Goal: Task Accomplishment & Management: Complete application form

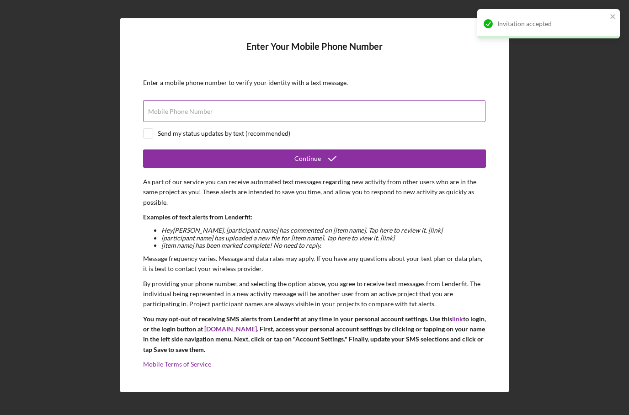
click at [359, 123] on div "Mobile Phone Number" at bounding box center [314, 111] width 343 height 23
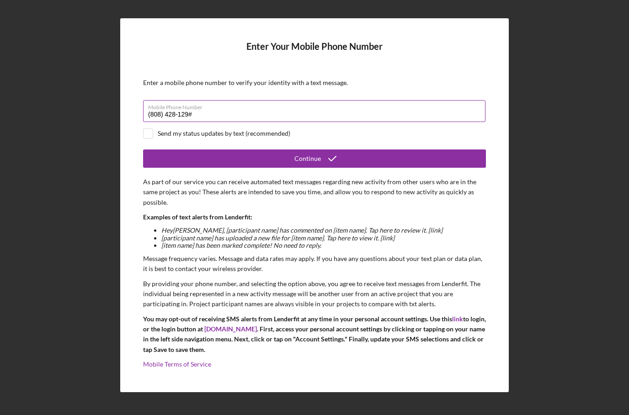
type input "[PHONE_NUMBER]"
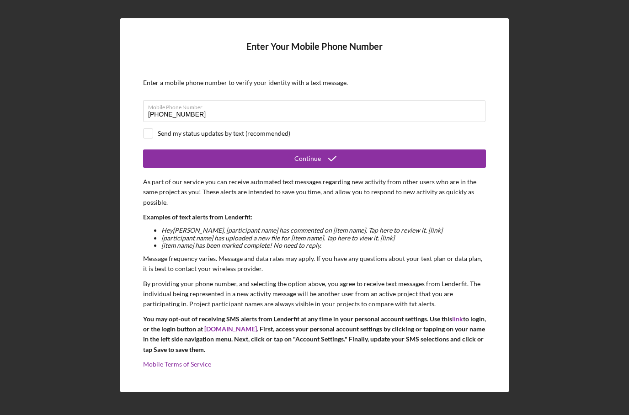
click at [263, 137] on div "Send my status updates by text (recommended)" at bounding box center [224, 133] width 133 height 7
checkbox input "true"
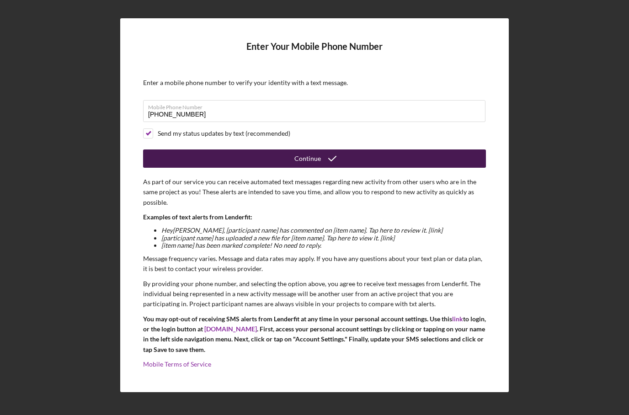
click at [263, 168] on button "Continue" at bounding box center [314, 159] width 343 height 18
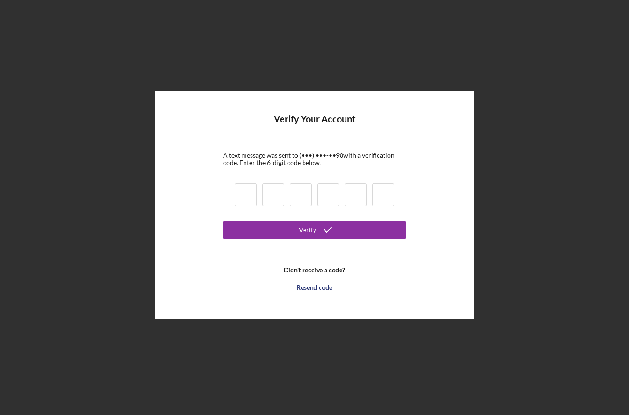
click at [250, 206] on input at bounding box center [246, 194] width 22 height 23
type input "5"
type input "6"
type input "4"
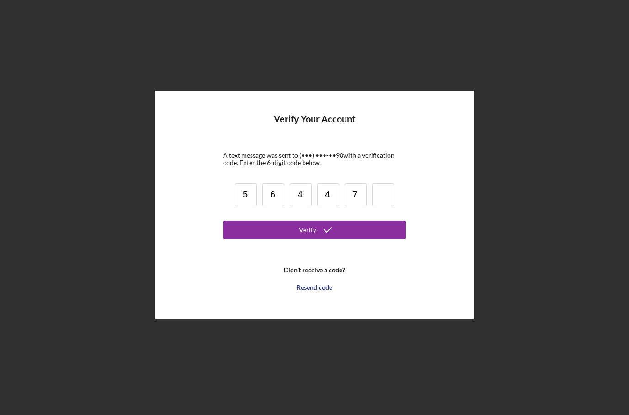
type input "7"
type input "1"
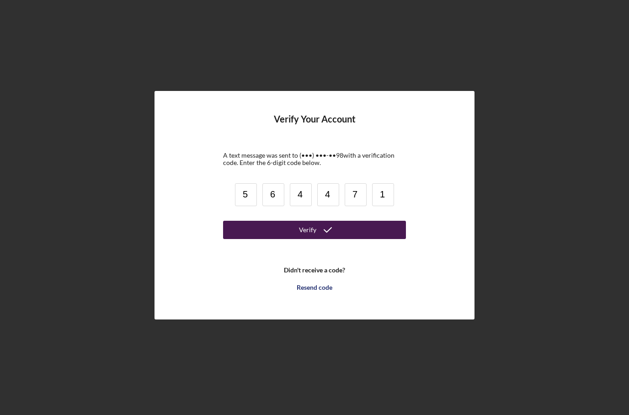
click at [238, 239] on button "Verify" at bounding box center [314, 230] width 183 height 18
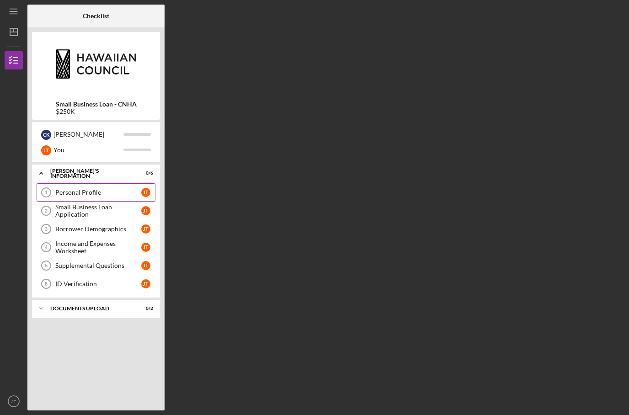
click at [113, 190] on div "Personal Profile" at bounding box center [98, 192] width 86 height 7
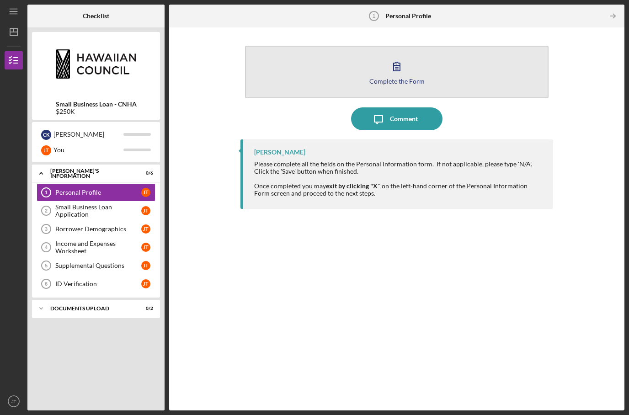
click at [377, 78] on div "Complete the Form" at bounding box center [396, 81] width 55 height 7
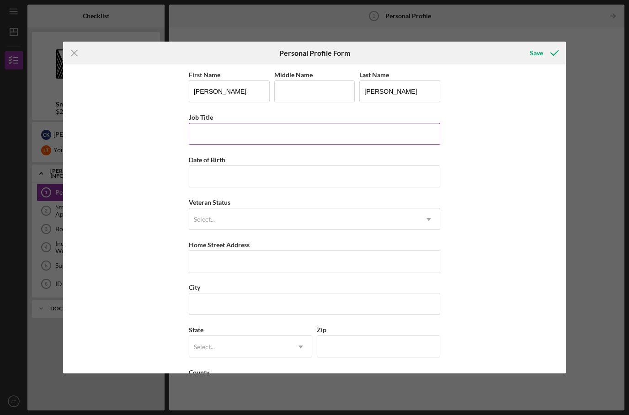
click at [305, 145] on input "Job Title" at bounding box center [314, 134] width 251 height 22
type input "CTO"
click at [294, 91] on input "Middle Name" at bounding box center [314, 91] width 81 height 22
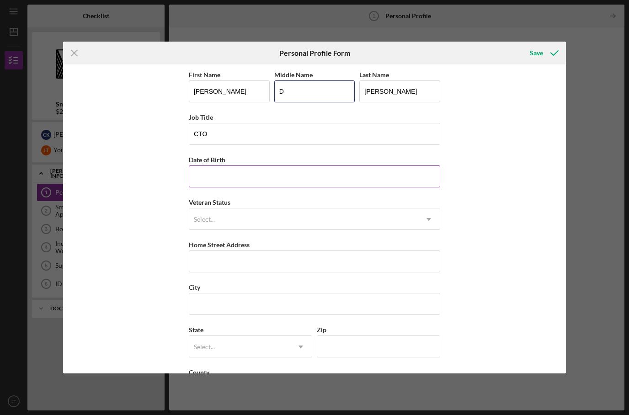
type input "D"
click at [267, 172] on input "Date of Birth" at bounding box center [314, 177] width 251 height 22
type input "[DATE]"
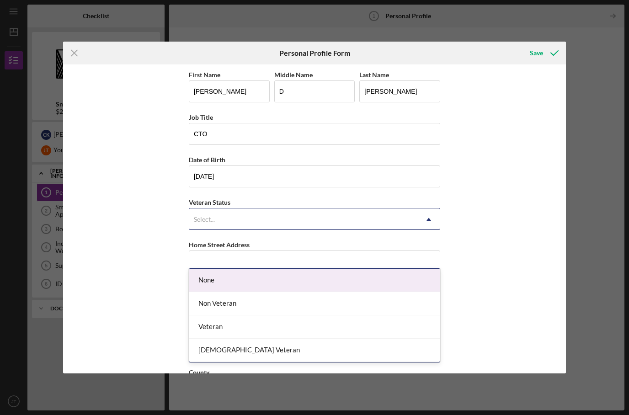
click at [225, 223] on div "Select..." at bounding box center [303, 219] width 229 height 21
click at [212, 269] on div "None" at bounding box center [314, 280] width 251 height 23
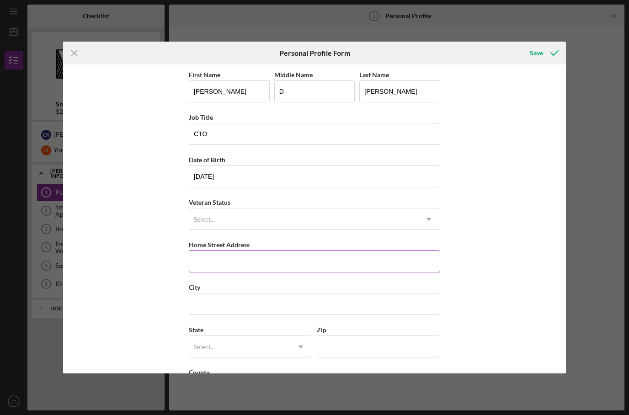
click at [211, 258] on input "Home Street Address" at bounding box center [314, 262] width 251 height 22
type input "[STREET_ADDRESS]"
type input "[GEOGRAPHIC_DATA]"
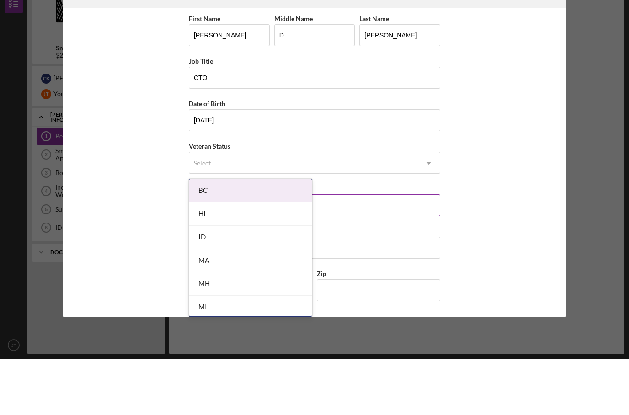
scroll to position [37, 0]
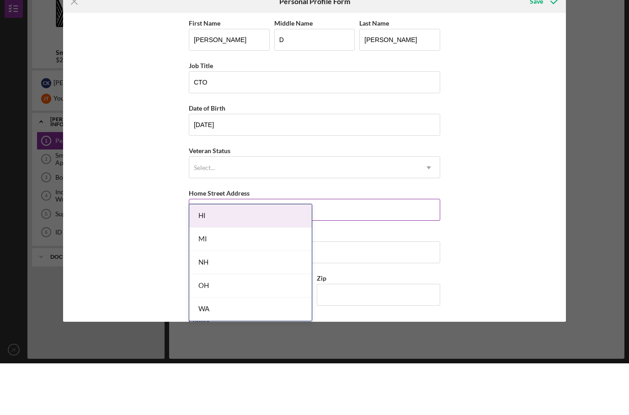
type input "hi"
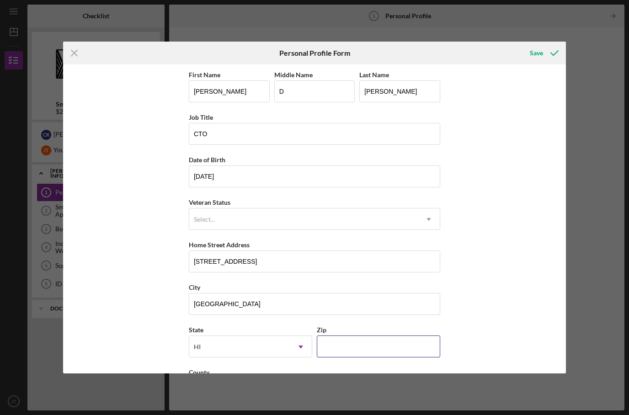
click at [365, 357] on div "Icon/Menu Close Personal Profile Form Save First Name [PERSON_NAME] Middle Name…" at bounding box center [314, 207] width 629 height 415
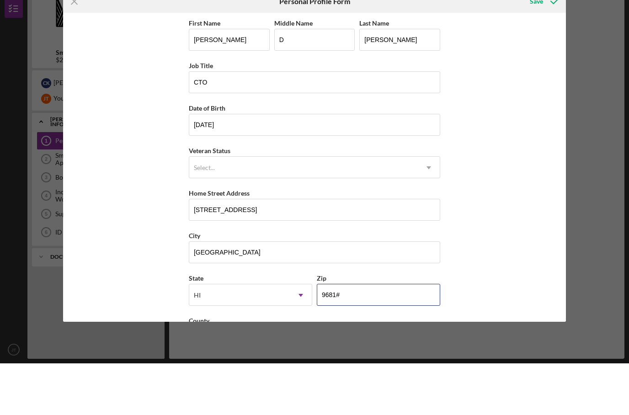
type input "96813"
click at [537, 44] on div "Save" at bounding box center [536, 53] width 13 height 18
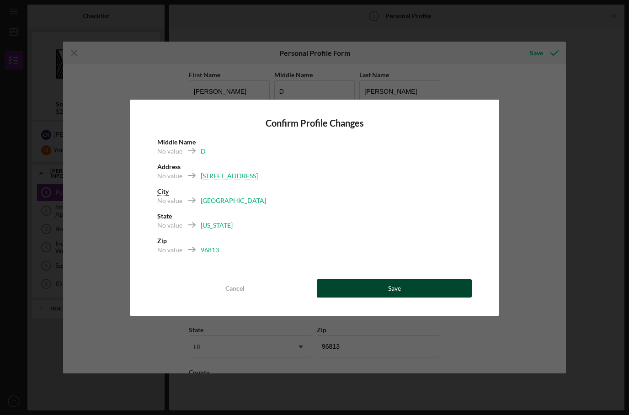
click at [340, 294] on button "Save" at bounding box center [394, 288] width 155 height 18
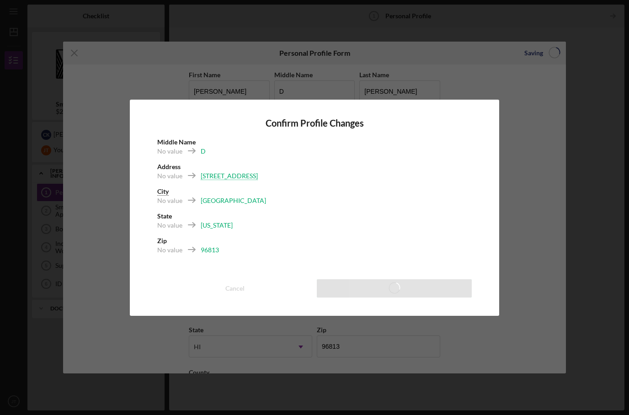
scroll to position [32, 0]
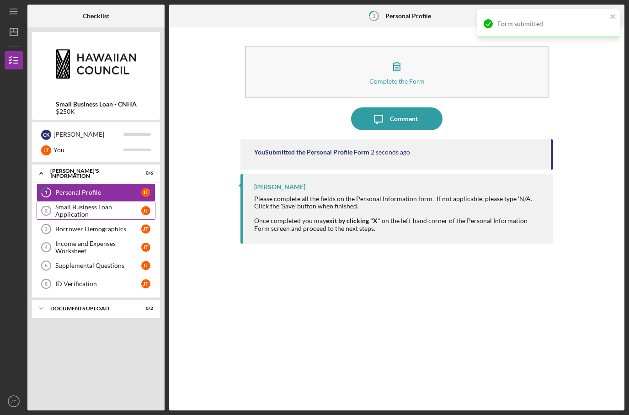
click at [105, 203] on div "Small Business Loan Application" at bounding box center [98, 210] width 86 height 15
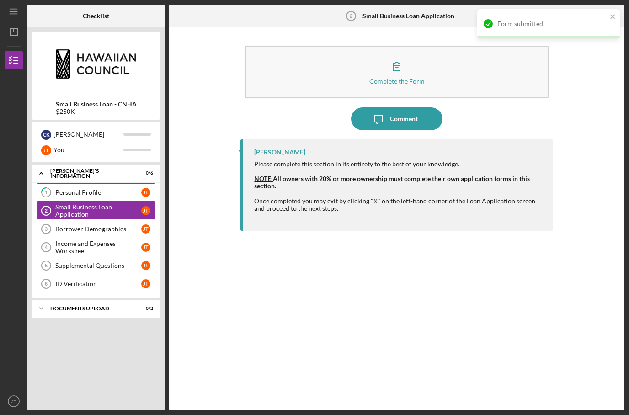
click at [111, 189] on div "Personal Profile" at bounding box center [98, 192] width 86 height 7
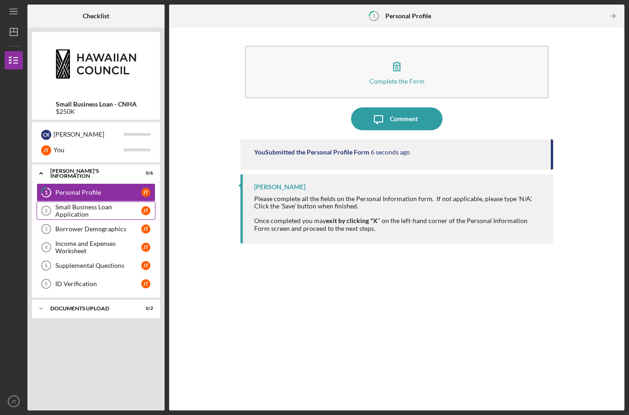
click at [44, 206] on circle at bounding box center [46, 210] width 9 height 9
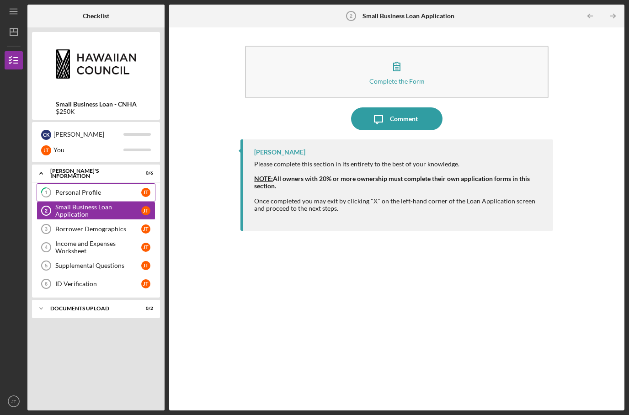
click at [70, 183] on link "1 Personal Profile [PERSON_NAME]" at bounding box center [96, 192] width 119 height 18
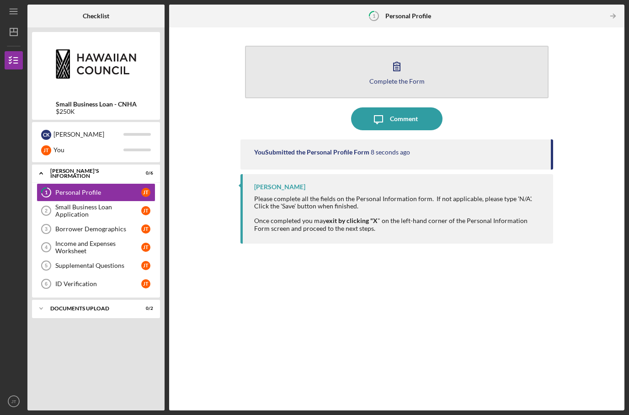
click at [408, 46] on button "Complete the Form Form" at bounding box center [396, 72] width 303 height 53
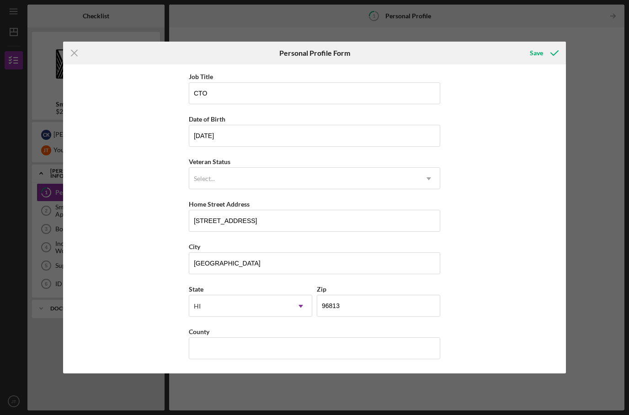
scroll to position [47, 0]
click at [245, 365] on div "First Name [PERSON_NAME] Middle Name D Last Name [PERSON_NAME] Job Title CTO Da…" at bounding box center [314, 198] width 251 height 341
click at [245, 364] on div "First Name [PERSON_NAME] Middle Name D Last Name [PERSON_NAME] Job Title CTO Da…" at bounding box center [314, 198] width 251 height 341
click at [246, 354] on input "County" at bounding box center [314, 348] width 251 height 22
type input "O"
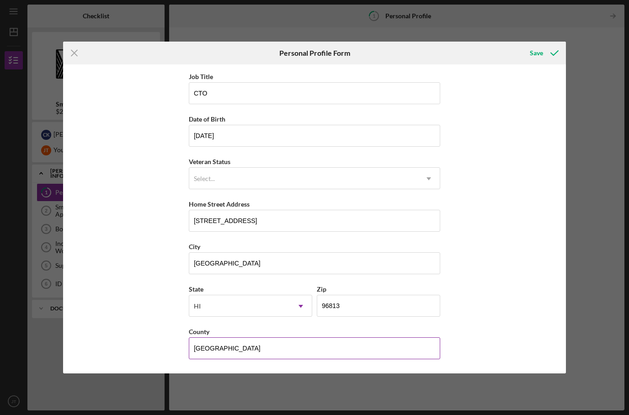
type input "[GEOGRAPHIC_DATA]"
click at [543, 53] on button "Save" at bounding box center [543, 53] width 45 height 18
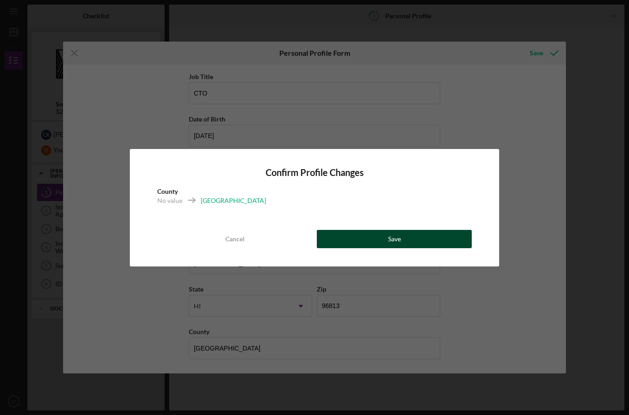
click at [373, 235] on button "Save" at bounding box center [394, 239] width 155 height 18
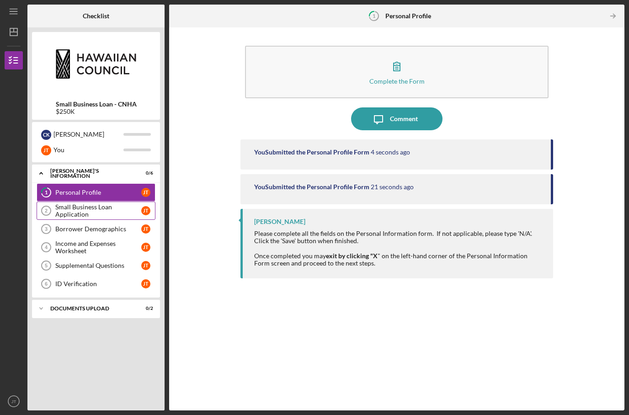
click at [120, 203] on div "Small Business Loan Application" at bounding box center [98, 210] width 86 height 15
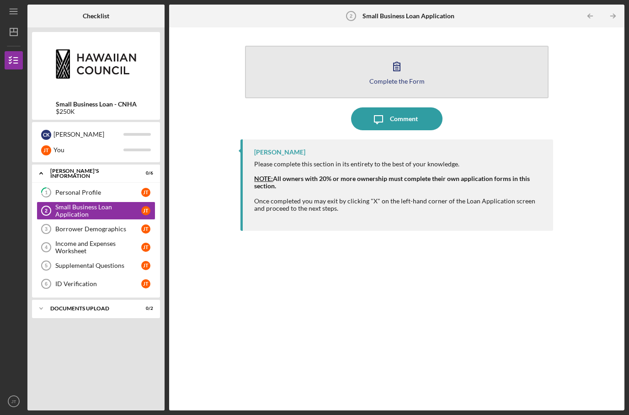
click at [389, 55] on icon "button" at bounding box center [396, 66] width 23 height 23
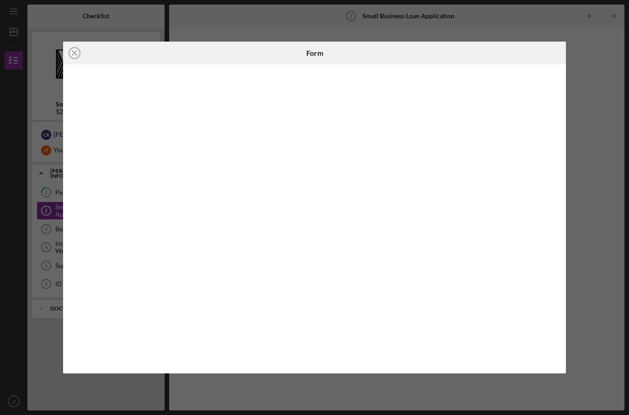
click at [241, 5] on div "Icon/Close Form" at bounding box center [314, 207] width 629 height 415
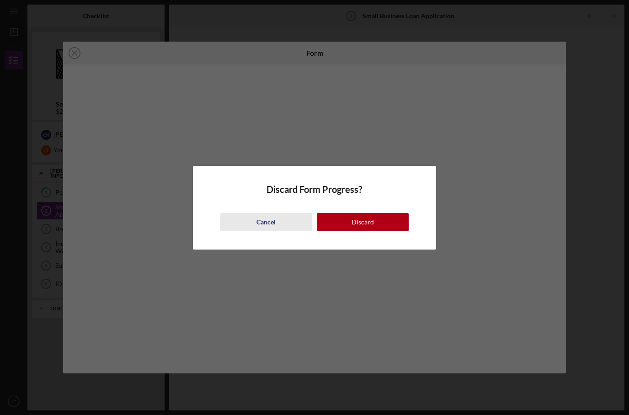
click at [286, 224] on button "Cancel" at bounding box center [266, 222] width 92 height 18
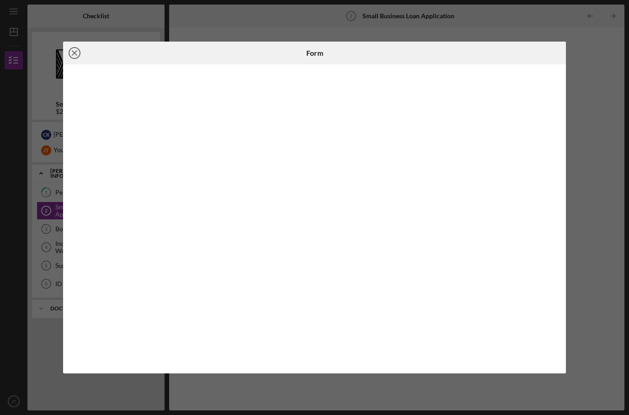
click at [71, 51] on icon "Icon/Close" at bounding box center [74, 53] width 23 height 23
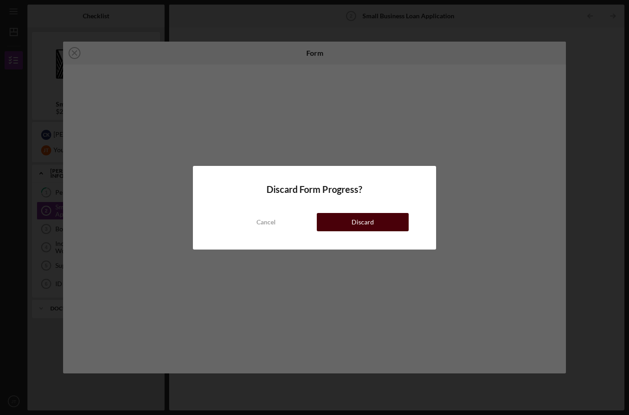
click at [331, 222] on button "Discard" at bounding box center [363, 222] width 92 height 18
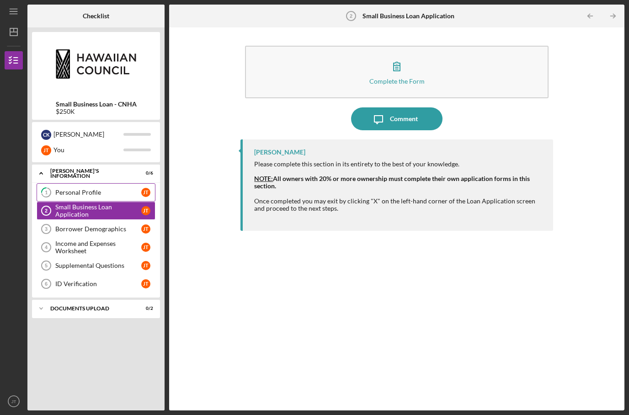
click at [102, 189] on div "Personal Profile" at bounding box center [98, 192] width 86 height 7
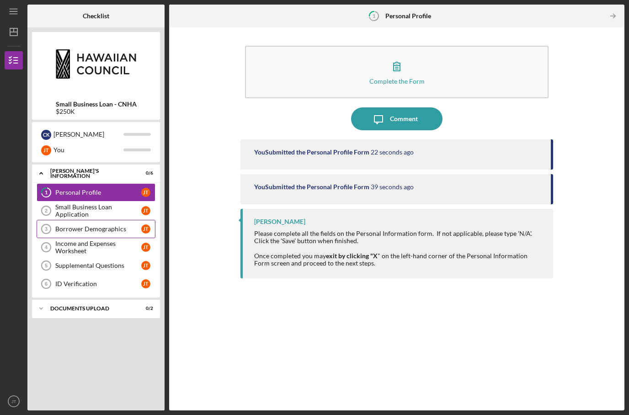
click at [110, 220] on link "Borrower Demographics 3 Borrower Demographics [PERSON_NAME]" at bounding box center [96, 229] width 119 height 18
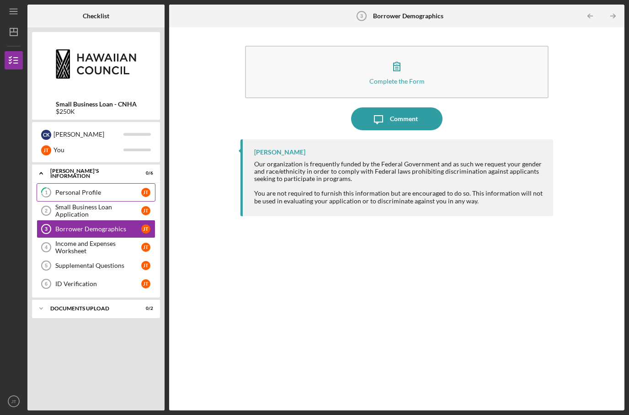
click at [122, 189] on div "Personal Profile" at bounding box center [98, 192] width 86 height 7
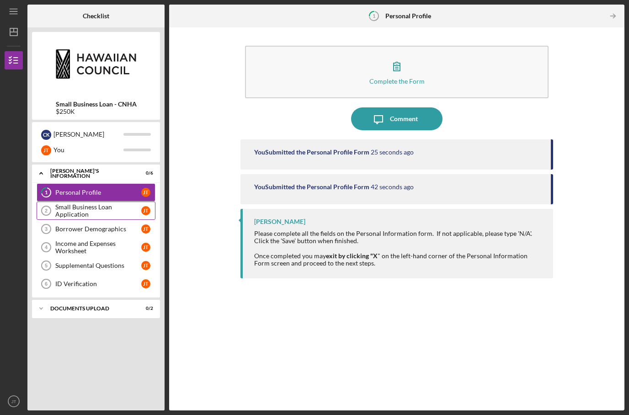
click at [117, 203] on div "Small Business Loan Application" at bounding box center [98, 210] width 86 height 15
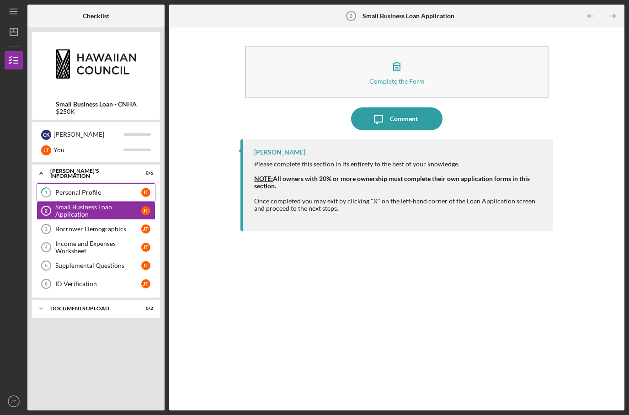
click at [121, 183] on link "1 Personal Profile [PERSON_NAME]" at bounding box center [96, 192] width 119 height 18
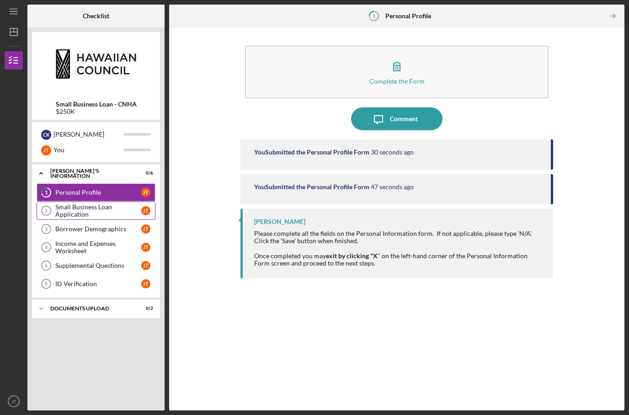
click at [113, 203] on div "Small Business Loan Application" at bounding box center [98, 210] width 86 height 15
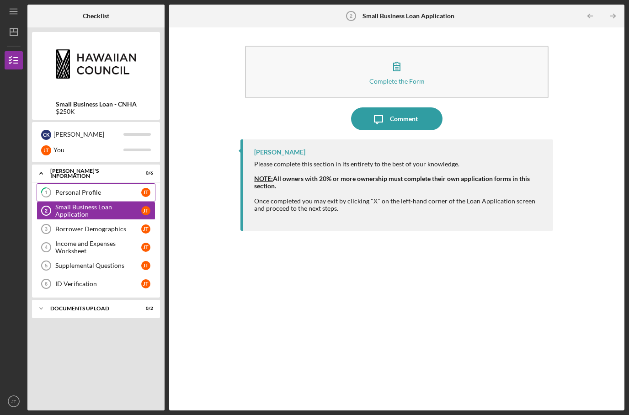
click at [111, 183] on link "1 Personal Profile [PERSON_NAME]" at bounding box center [96, 192] width 119 height 18
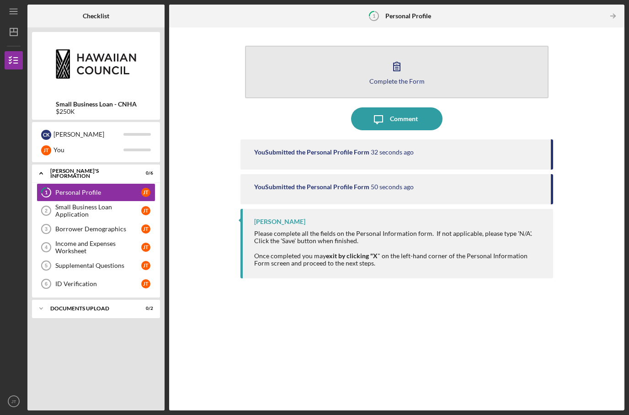
click at [391, 55] on icon "button" at bounding box center [396, 66] width 23 height 23
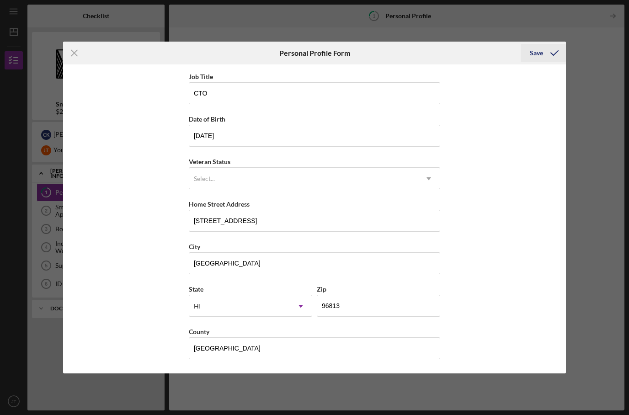
scroll to position [47, 0]
click at [556, 57] on icon "submit" at bounding box center [554, 53] width 23 height 23
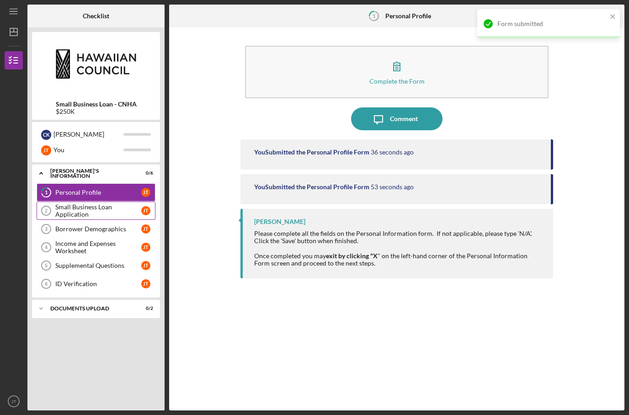
click at [58, 203] on div "Small Business Loan Application" at bounding box center [98, 210] width 86 height 15
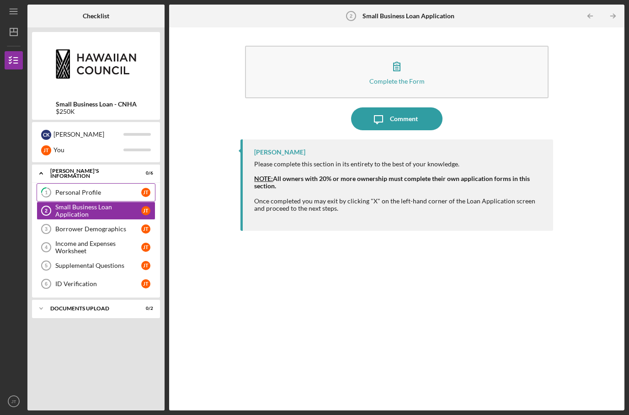
click at [91, 189] on div "Personal Profile" at bounding box center [98, 192] width 86 height 7
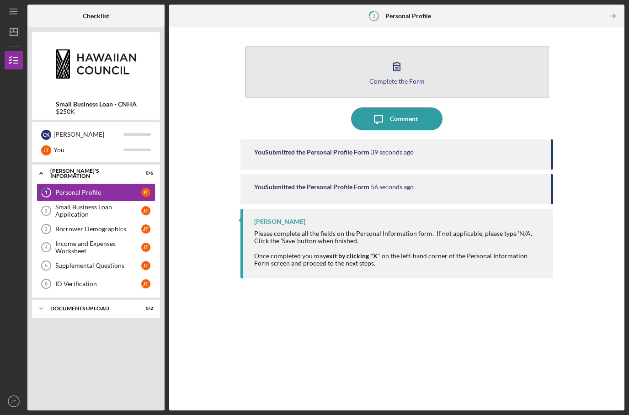
click at [326, 46] on button "Complete the Form Form" at bounding box center [396, 72] width 303 height 53
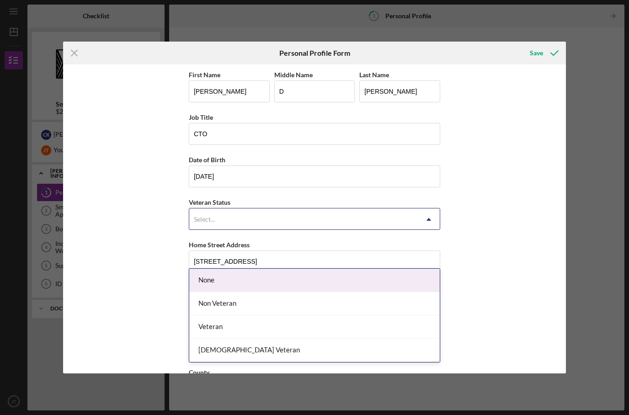
click at [247, 220] on div "Select..." at bounding box center [303, 219] width 229 height 21
click at [235, 269] on div "None" at bounding box center [314, 280] width 251 height 23
click at [228, 230] on div "Select..." at bounding box center [303, 219] width 229 height 21
click at [225, 269] on div "None" at bounding box center [314, 280] width 251 height 23
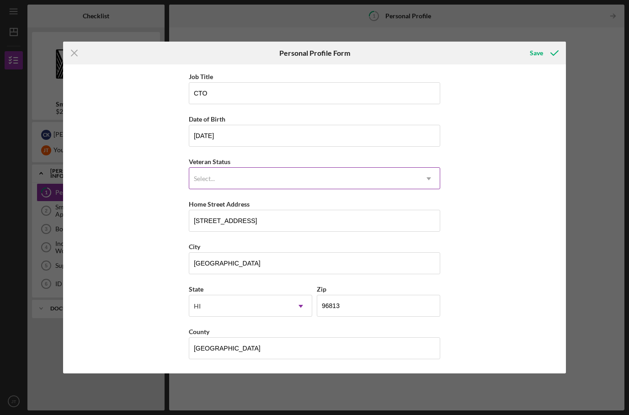
scroll to position [47, 0]
click at [245, 181] on div "Select..." at bounding box center [303, 178] width 229 height 21
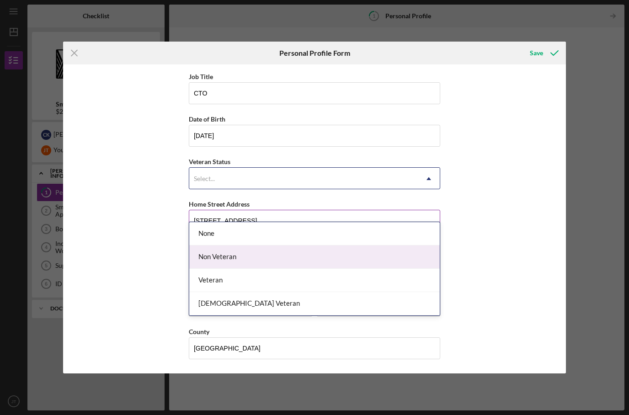
click at [225, 246] on div "Non Veteran" at bounding box center [314, 257] width 251 height 23
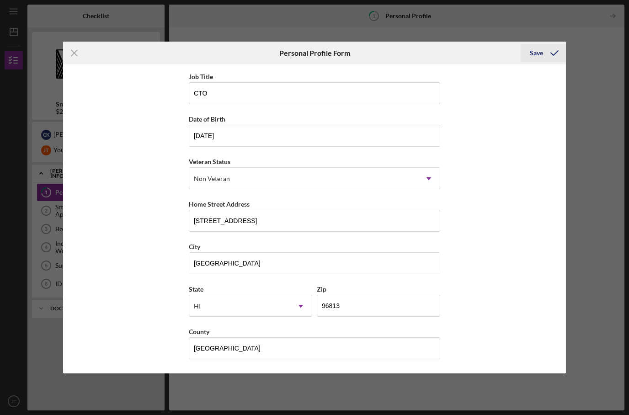
click at [542, 54] on div "Save" at bounding box center [536, 53] width 13 height 18
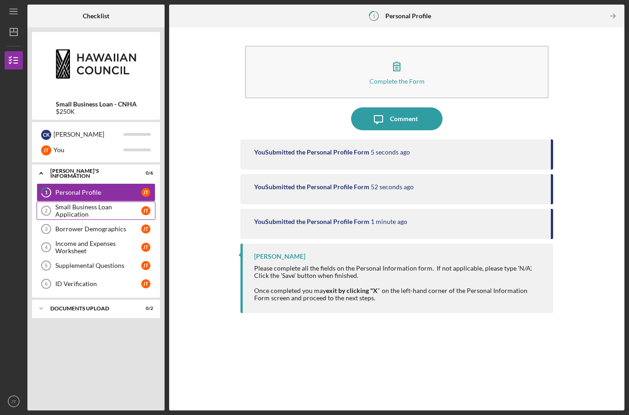
click at [122, 202] on link "Small Business Loan Application 2 Small Business Loan Application [PERSON_NAME]" at bounding box center [96, 211] width 119 height 18
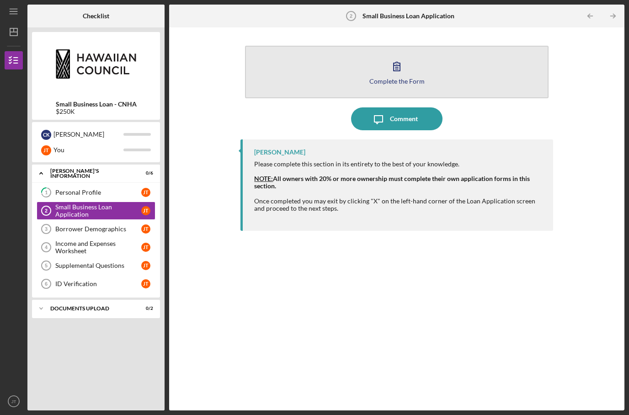
click at [392, 55] on icon "button" at bounding box center [396, 66] width 23 height 23
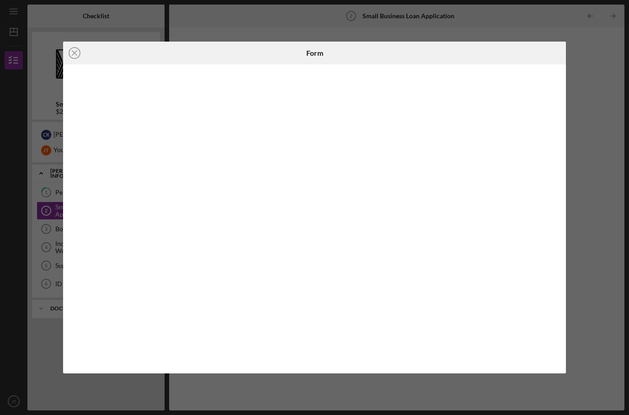
click at [60, 51] on div "Icon/Close Form" at bounding box center [314, 207] width 629 height 415
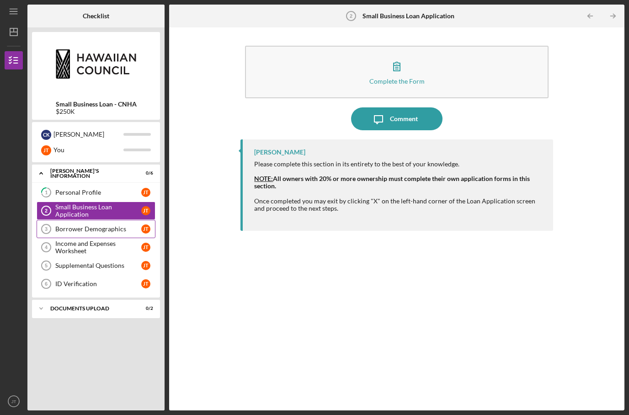
click at [97, 225] on div "Borrower Demographics" at bounding box center [98, 228] width 86 height 7
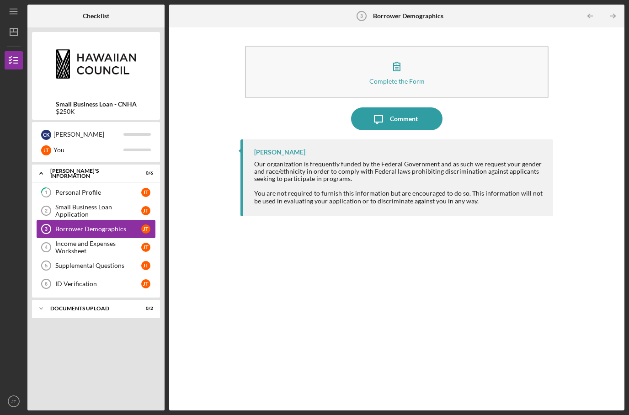
click at [125, 220] on link "Borrower Demographics 3 Borrower Demographics [PERSON_NAME]" at bounding box center [96, 229] width 119 height 18
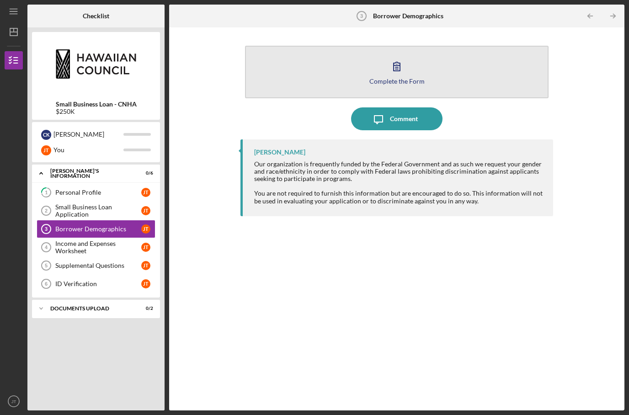
click at [415, 46] on button "Complete the Form Form" at bounding box center [396, 72] width 303 height 53
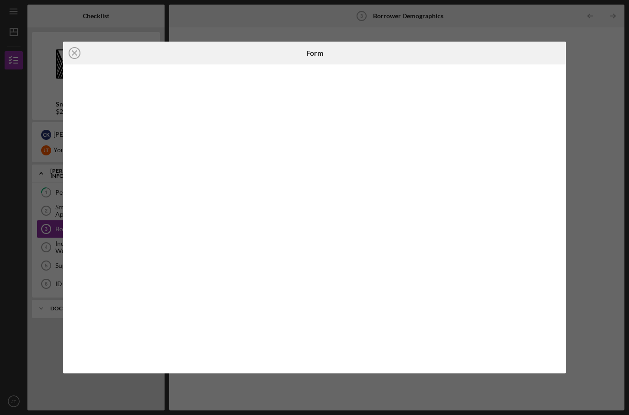
click at [77, 53] on icon "Icon/Close" at bounding box center [74, 53] width 23 height 23
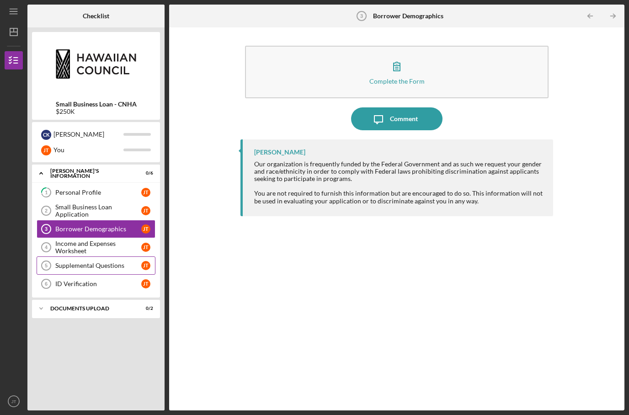
click at [87, 257] on link "Supplemental Questions 5 Supplemental Questions [PERSON_NAME]" at bounding box center [96, 266] width 119 height 18
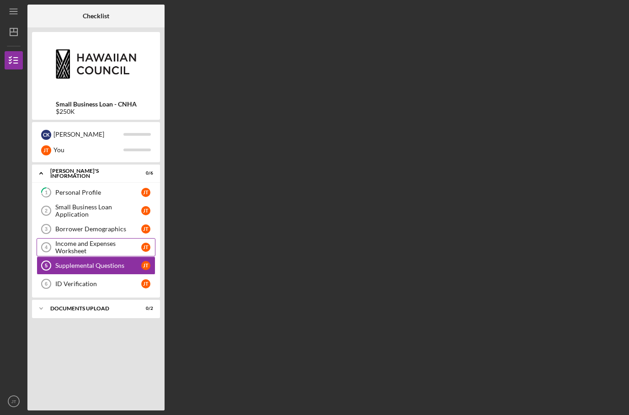
click at [91, 240] on div "Income and Expenses Worksheet" at bounding box center [98, 247] width 86 height 15
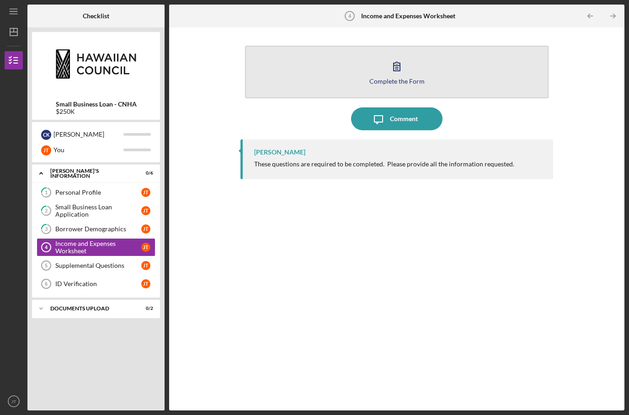
click at [392, 53] on button "Complete the Form Form" at bounding box center [396, 72] width 303 height 53
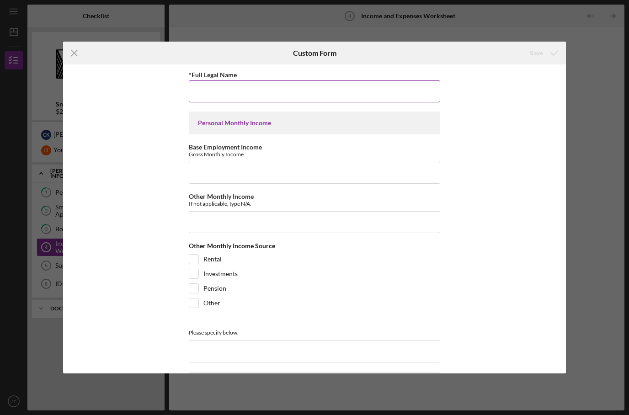
click at [259, 100] on input "*Full Legal Name" at bounding box center [314, 91] width 251 height 22
type input "[PERSON_NAME] [PERSON_NAME]"
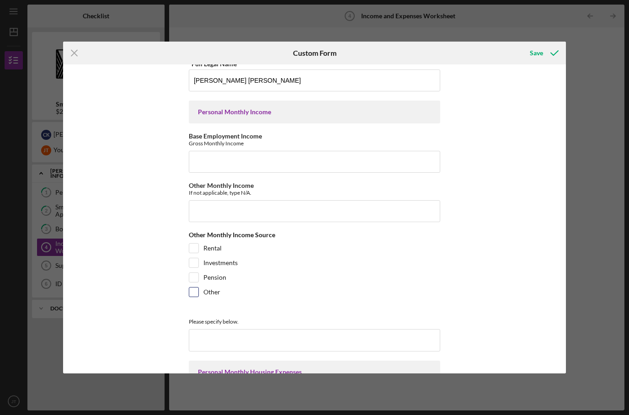
click at [199, 302] on div "Other" at bounding box center [314, 294] width 251 height 15
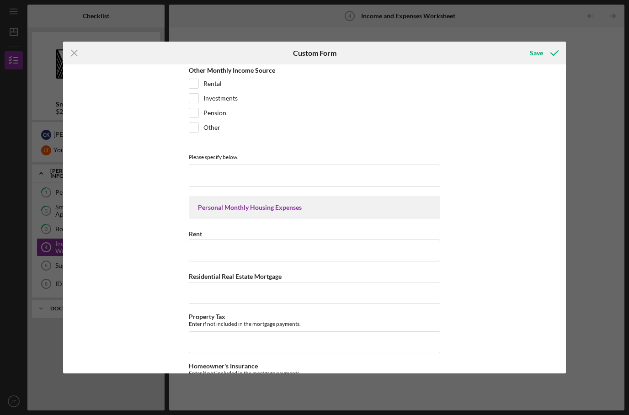
scroll to position [188, 0]
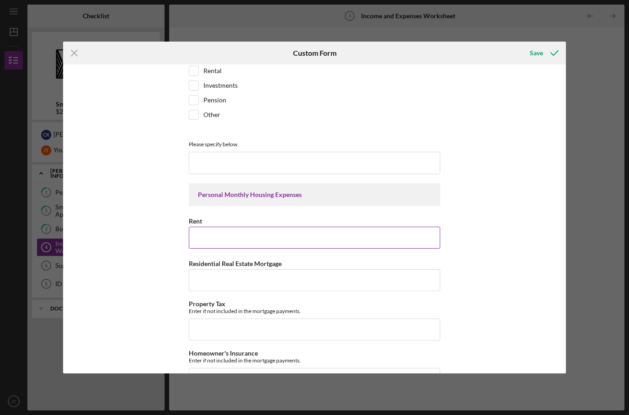
click at [221, 244] on input "Rent" at bounding box center [314, 238] width 251 height 22
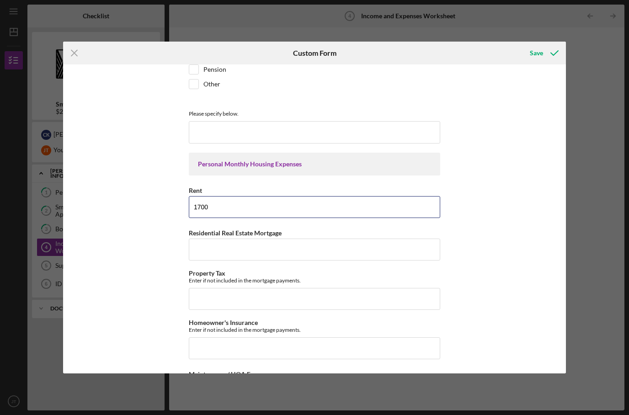
scroll to position [223, 0]
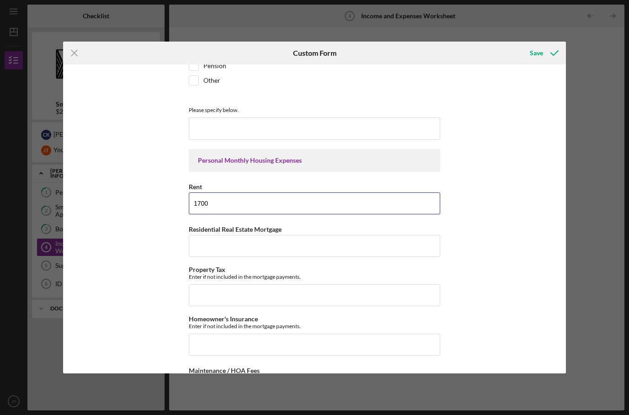
drag, startPoint x: 210, startPoint y: 204, endPoint x: 182, endPoint y: 201, distance: 29.0
click at [181, 201] on div "*Full Legal Name [PERSON_NAME] [PERSON_NAME] Personal Monthly Income Base Emplo…" at bounding box center [314, 218] width 503 height 309
type input "X"
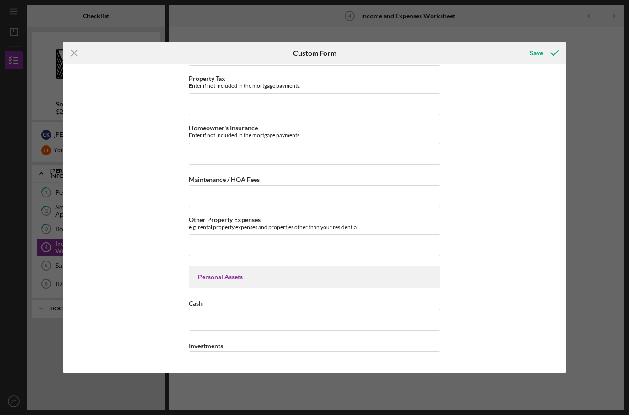
scroll to position [476, 0]
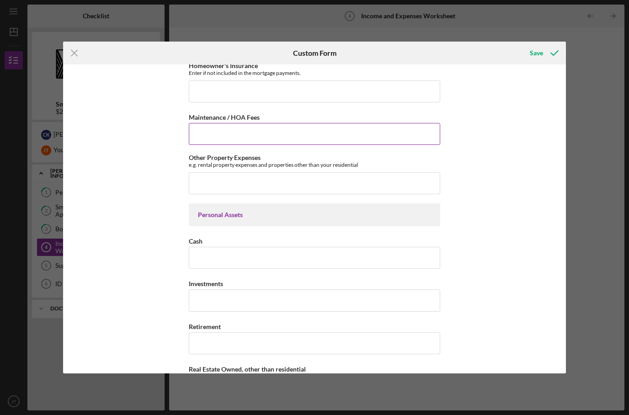
click at [247, 123] on div "Maintenance / HOA Fees" at bounding box center [314, 117] width 251 height 11
click at [245, 140] on input "Maintenance / HOA Fees" at bounding box center [314, 134] width 251 height 22
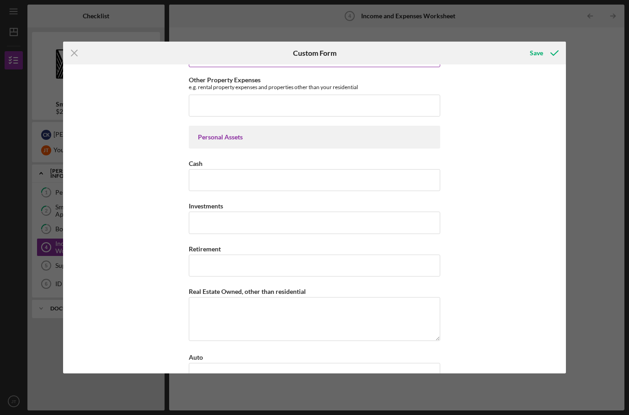
scroll to position [560, 0]
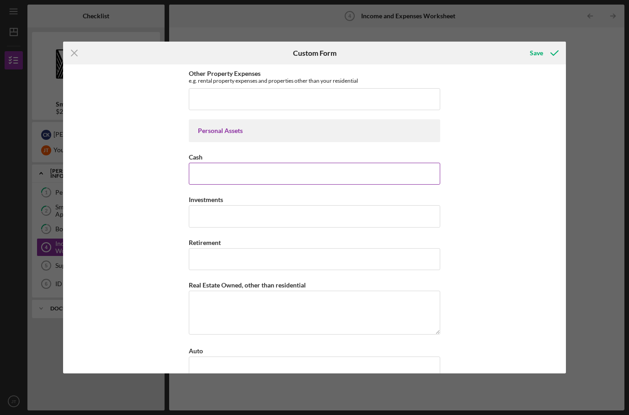
type input "2300"
click at [240, 176] on input "Cash" at bounding box center [314, 174] width 251 height 22
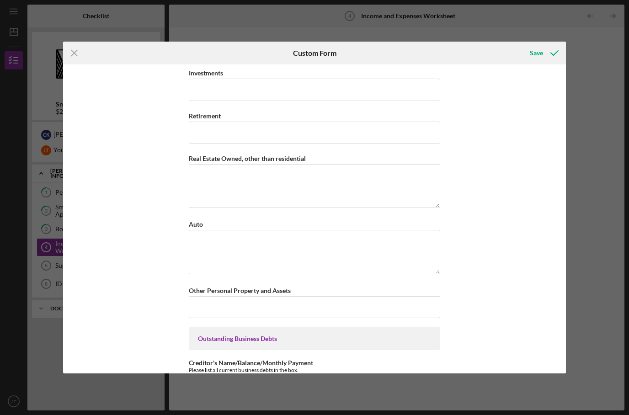
scroll to position [689, 0]
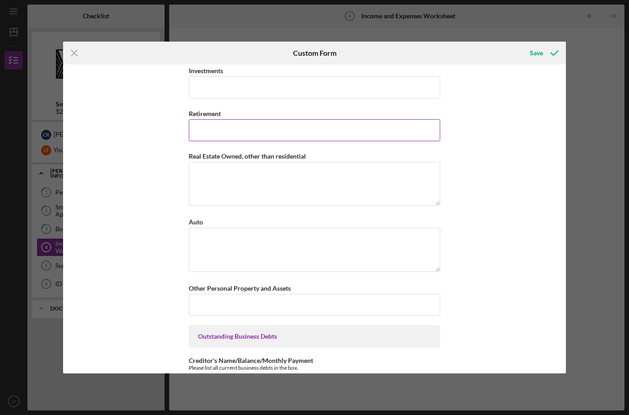
drag, startPoint x: 239, startPoint y: 141, endPoint x: 239, endPoint y: 128, distance: 13.7
click at [239, 141] on input "Retirement" at bounding box center [314, 130] width 251 height 22
type input "30000"
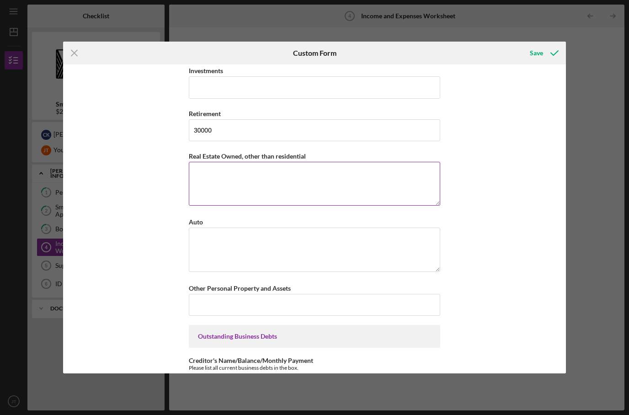
click at [246, 206] on textarea "Real Estate Owned, other than residential" at bounding box center [314, 184] width 251 height 44
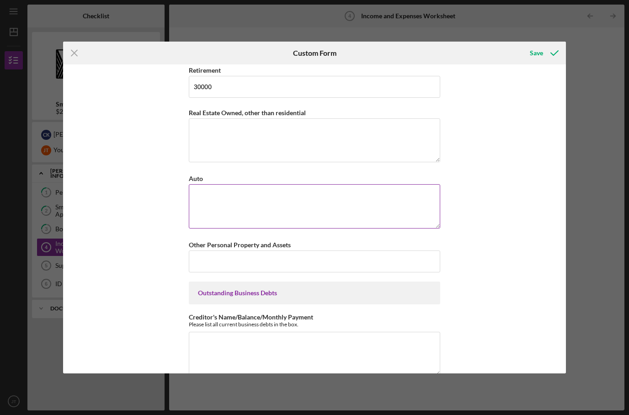
click at [246, 208] on textarea "Auto" at bounding box center [314, 206] width 251 height 44
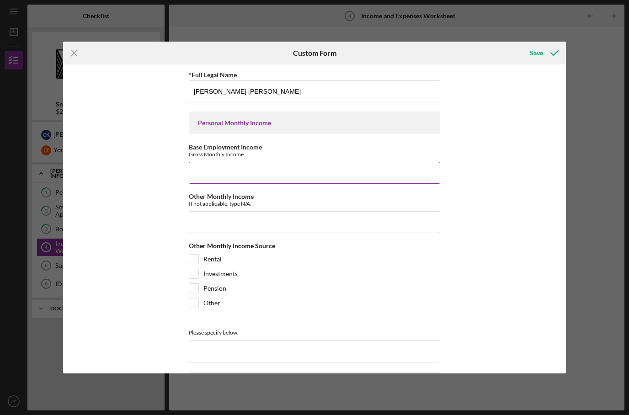
scroll to position [0, 0]
click at [214, 173] on input "Base Employment Income" at bounding box center [314, 173] width 251 height 22
click at [246, 182] on input "Base Employment Income" at bounding box center [314, 173] width 251 height 22
click at [199, 167] on input "Base Employment Income" at bounding box center [314, 173] width 251 height 22
type input "8400"
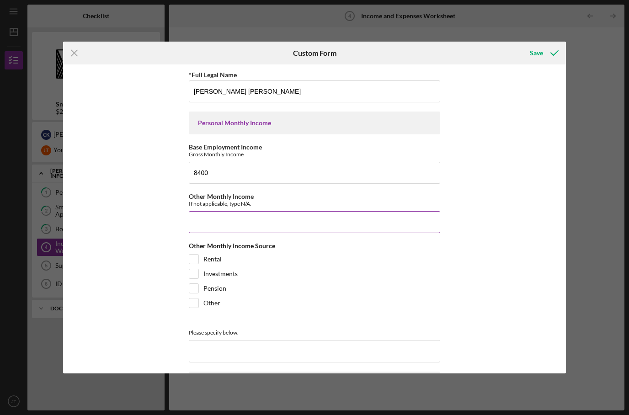
click at [208, 225] on input "Other Monthly Income" at bounding box center [314, 222] width 251 height 22
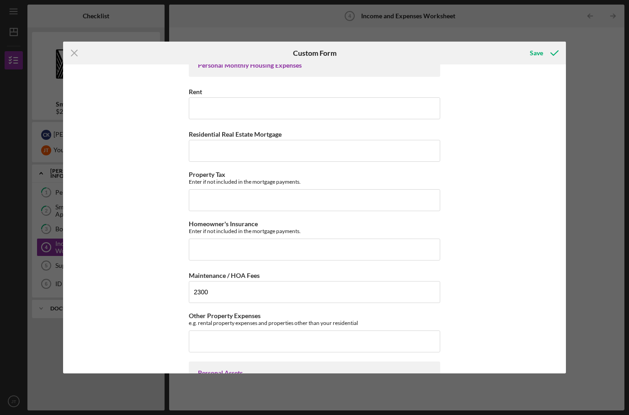
scroll to position [317, 0]
type input "na"
drag, startPoint x: 223, startPoint y: 299, endPoint x: 160, endPoint y: 299, distance: 63.1
click at [161, 299] on div "*Full Legal Name [PERSON_NAME] [PERSON_NAME] Personal Monthly Income Base Emplo…" at bounding box center [314, 218] width 503 height 309
type input "2"
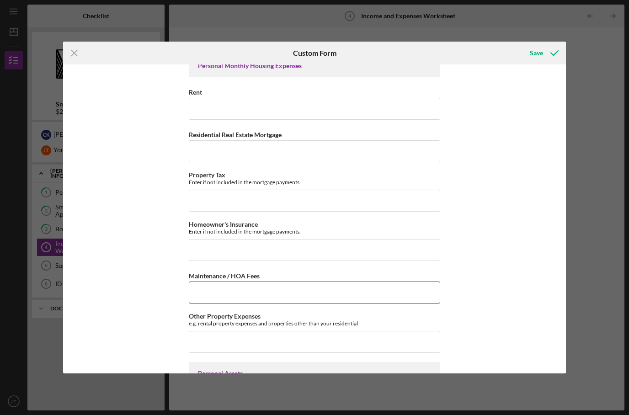
paste input "$2,390.47"
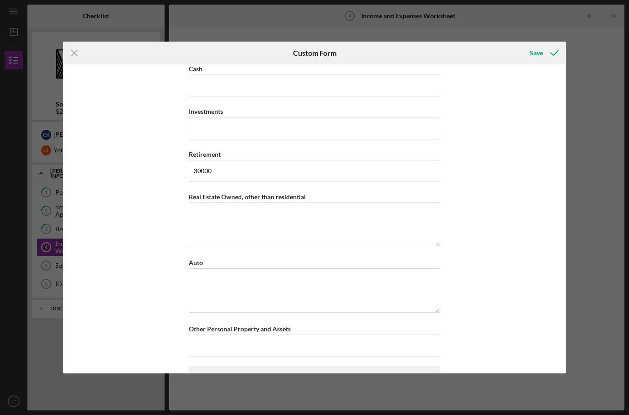
scroll to position [642, 0]
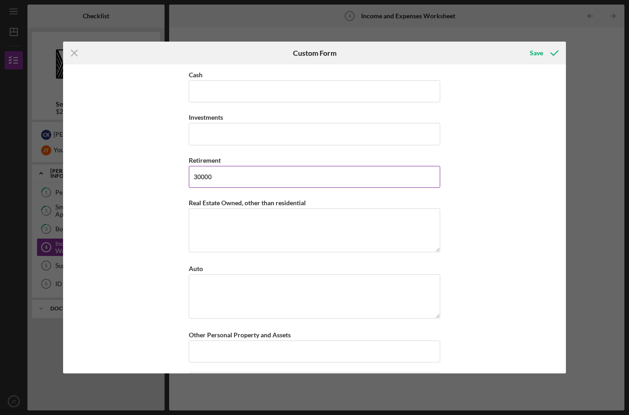
type input "$2,390.47"
click at [228, 188] on input "30000" at bounding box center [314, 177] width 251 height 22
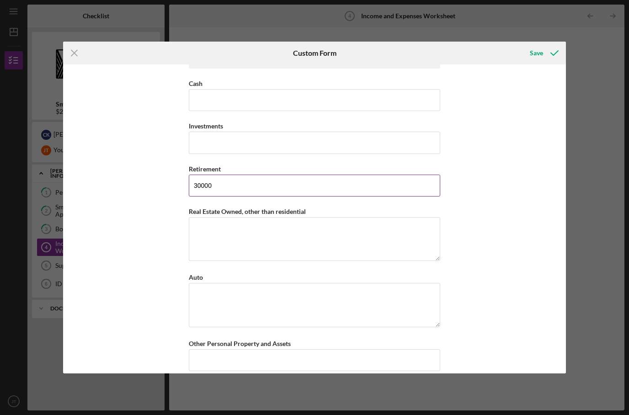
scroll to position [633, 0]
drag, startPoint x: 218, startPoint y: 194, endPoint x: 141, endPoint y: 194, distance: 77.3
click at [144, 193] on div "*Full Legal Name [PERSON_NAME] [PERSON_NAME] Personal Monthly Income Base Emplo…" at bounding box center [314, 218] width 503 height 309
type input "p"
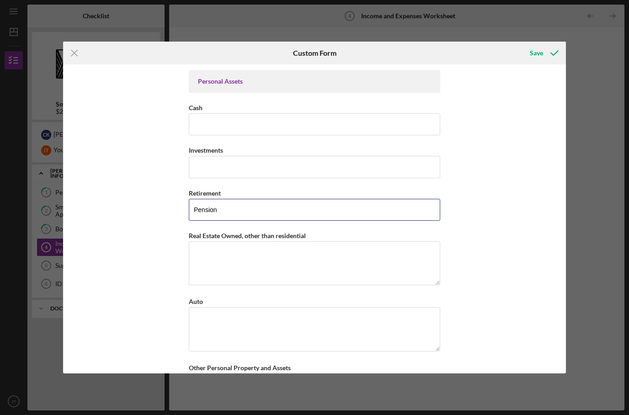
scroll to position [579, 0]
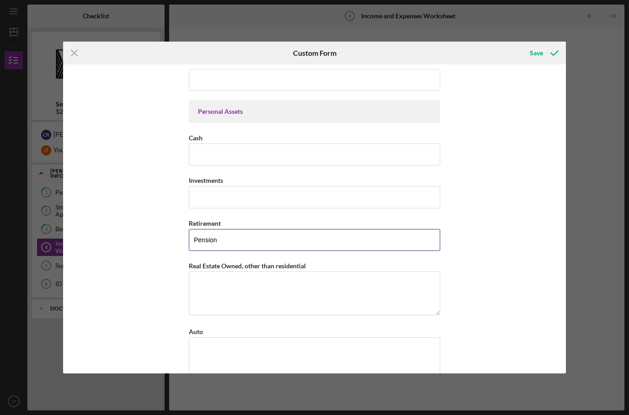
type input "Pension"
click at [225, 179] on div "*Full Legal Name [PERSON_NAME] [PERSON_NAME] Personal Monthly Income Base Emplo…" at bounding box center [314, 15] width 251 height 1050
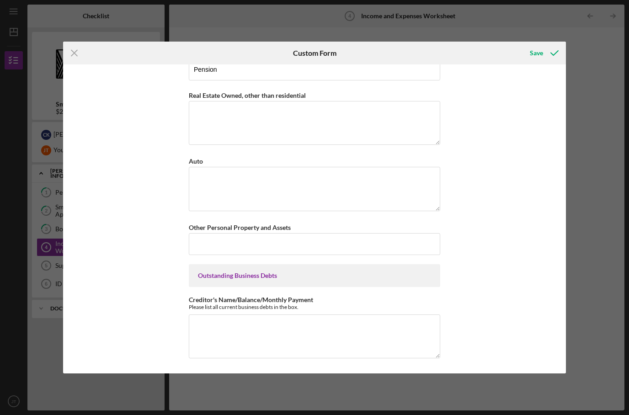
scroll to position [761, 0]
click at [202, 243] on input "Other Personal Property and Assets" at bounding box center [314, 244] width 251 height 22
click at [153, 289] on div "*Full Legal Name [PERSON_NAME] [PERSON_NAME] Personal Monthly Income Base Emplo…" at bounding box center [314, 218] width 503 height 309
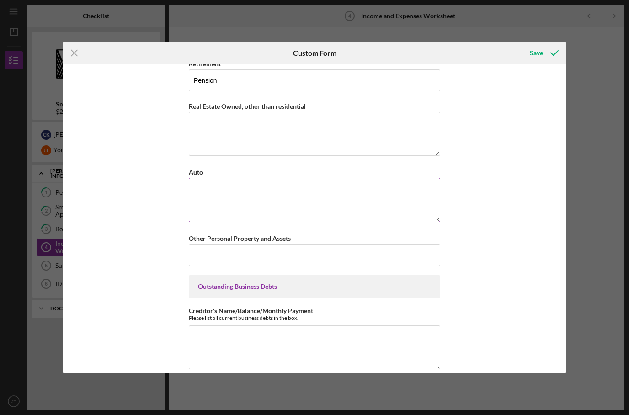
scroll to position [746, 0]
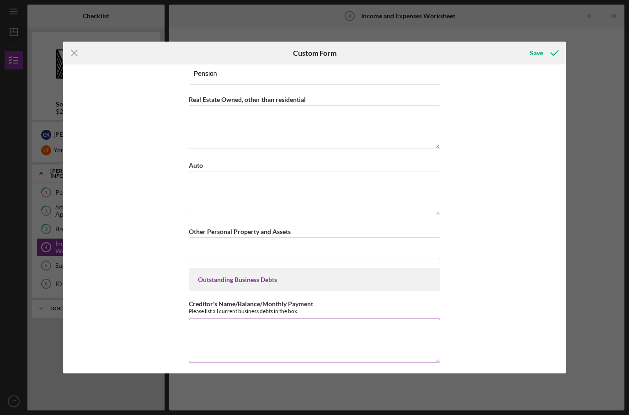
click at [267, 348] on textarea "Creditor's Name/Balance/Monthly Payment" at bounding box center [314, 341] width 251 height 44
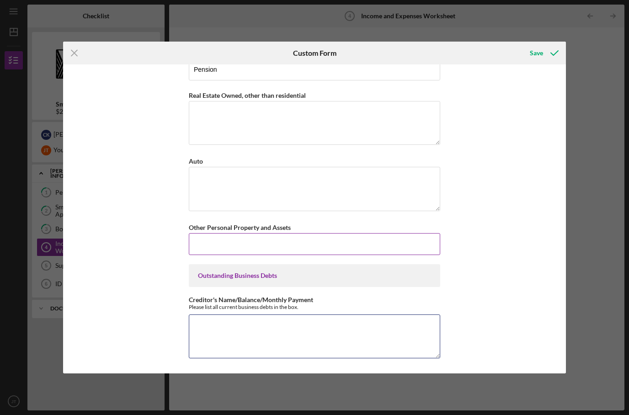
scroll to position [761, 0]
drag, startPoint x: 262, startPoint y: 239, endPoint x: 262, endPoint y: 229, distance: 10.5
click at [262, 239] on input "Other Personal Property and Assets" at bounding box center [314, 244] width 251 height 22
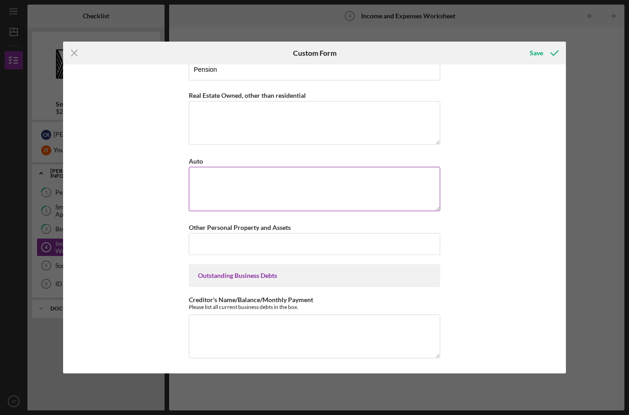
click at [263, 209] on textarea "Auto" at bounding box center [314, 189] width 251 height 44
type textarea "2"
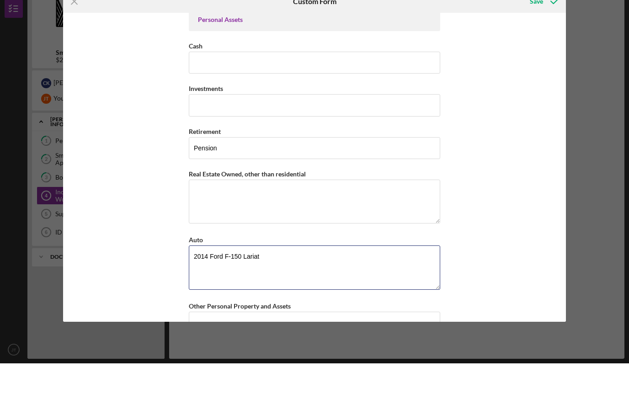
scroll to position [611, 0]
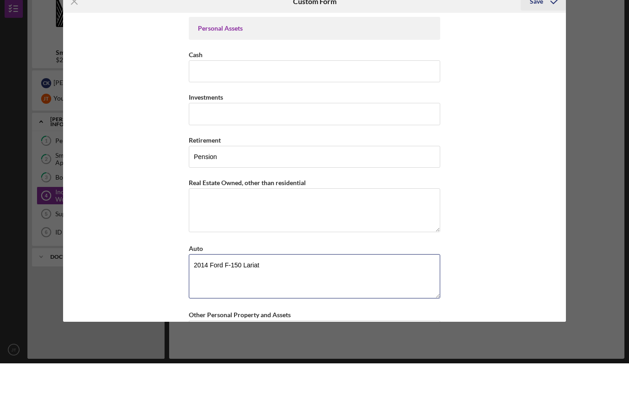
type textarea "2014 Ford F-150 Lariat"
click at [541, 44] on div "Save" at bounding box center [536, 53] width 13 height 18
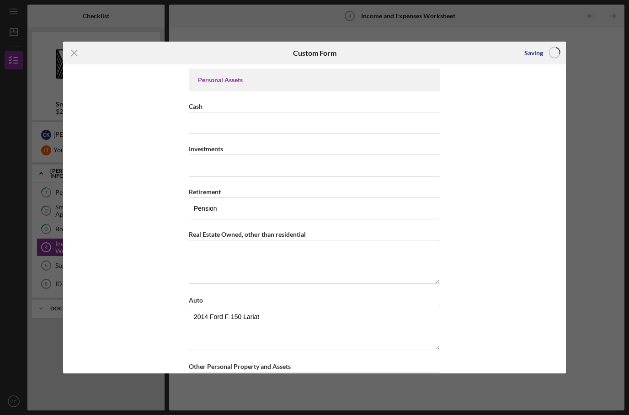
scroll to position [32, 0]
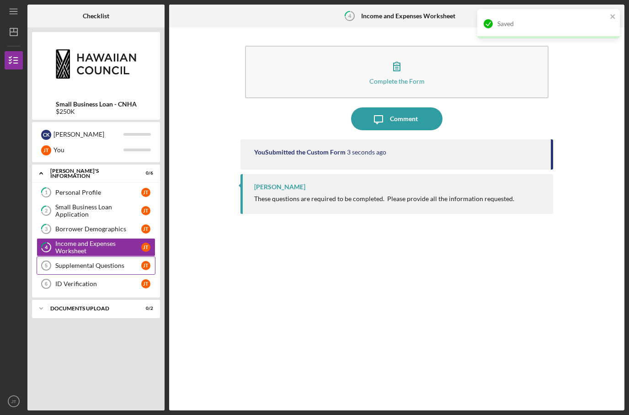
click at [114, 262] on div "Supplemental Questions" at bounding box center [98, 265] width 86 height 7
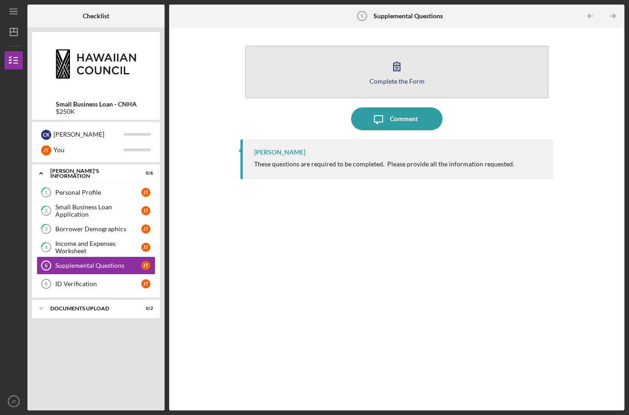
click at [398, 62] on icon "button" at bounding box center [397, 66] width 6 height 9
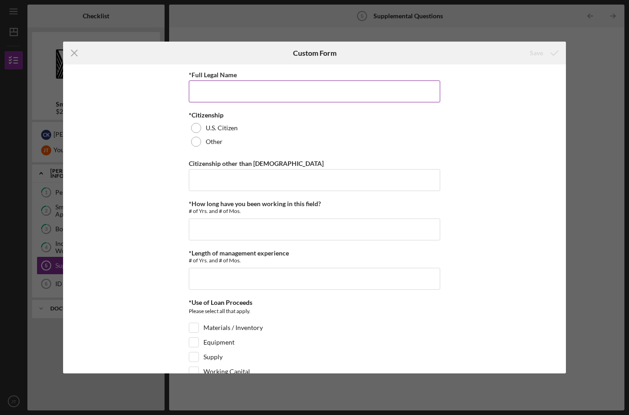
click at [282, 102] on input "*Full Legal Name" at bounding box center [314, 91] width 251 height 22
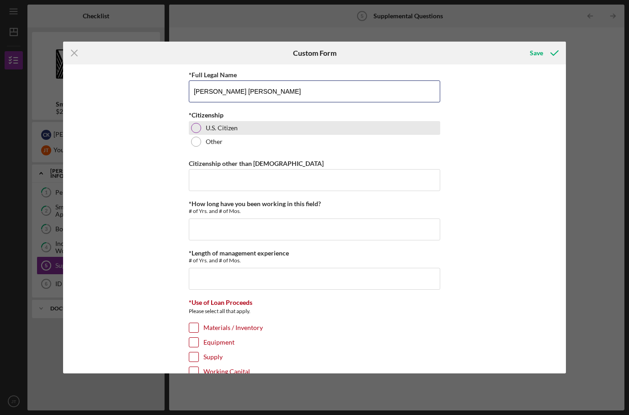
type input "[PERSON_NAME] [PERSON_NAME]"
click at [195, 128] on div at bounding box center [196, 128] width 10 height 10
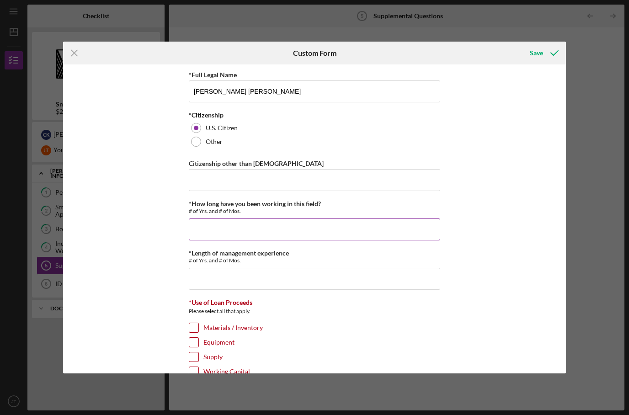
click at [204, 234] on input "*How long have you been working in this field?" at bounding box center [314, 230] width 251 height 22
type input "3"
type input "2"
type input "20 years 3 months"
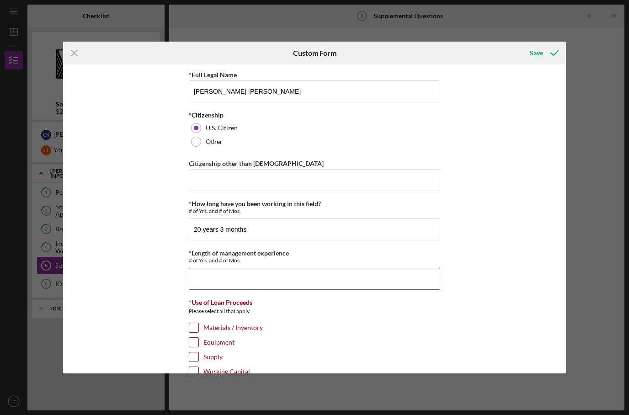
click at [218, 290] on input "*Length of management experience" at bounding box center [314, 279] width 251 height 22
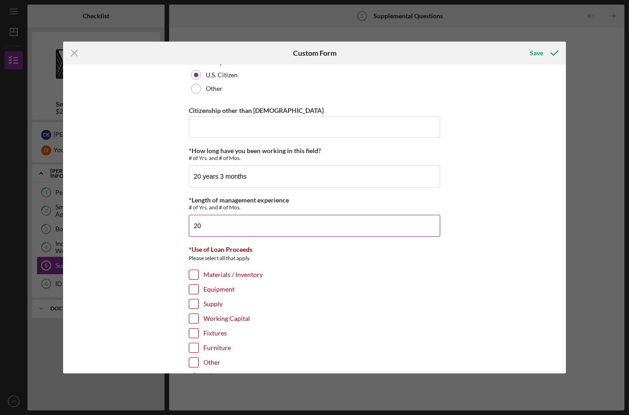
type input "2"
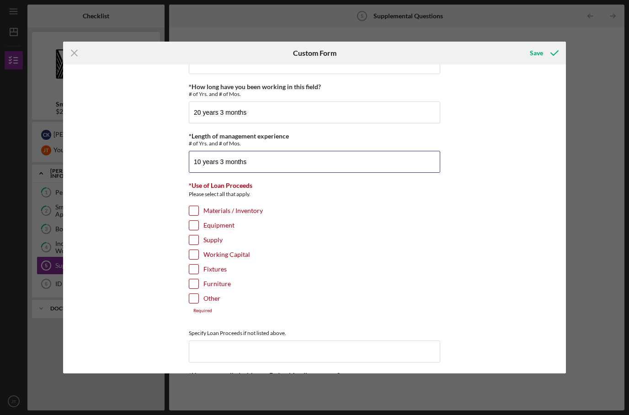
scroll to position [119, 0]
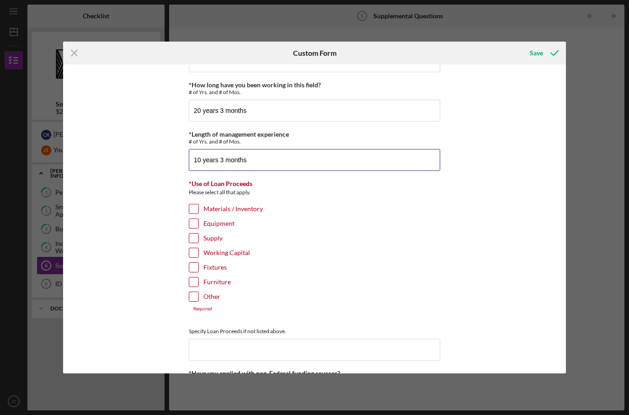
type input "10 years 3 months"
click at [194, 214] on input "Materials / Inventory" at bounding box center [193, 208] width 9 height 9
checkbox input "true"
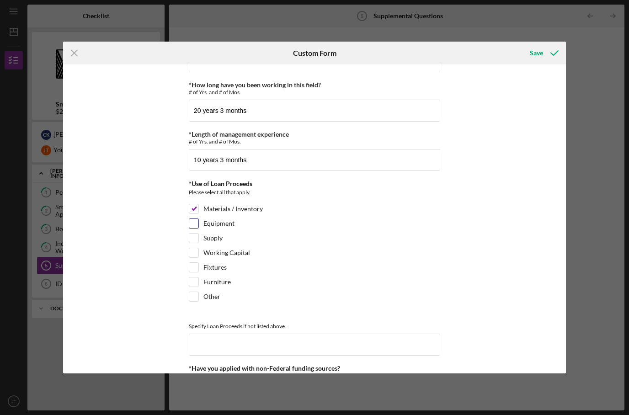
click at [194, 227] on input "Equipment" at bounding box center [193, 223] width 9 height 9
checkbox input "true"
click at [193, 262] on div "Working Capital" at bounding box center [314, 255] width 251 height 15
click at [194, 257] on input "Working Capital" at bounding box center [193, 252] width 9 height 9
checkbox input "true"
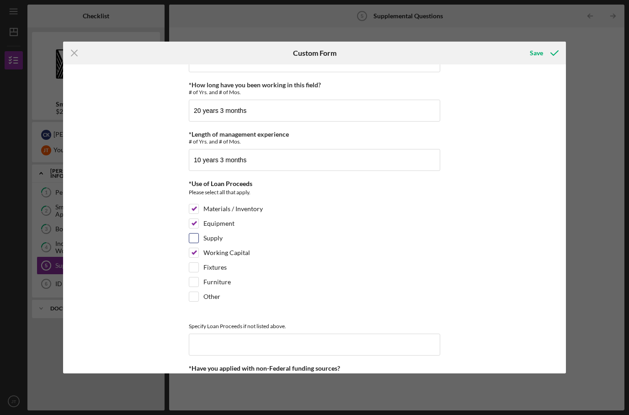
click at [197, 248] on div "Supply" at bounding box center [314, 240] width 251 height 15
click at [197, 243] on input "Supply" at bounding box center [193, 238] width 9 height 9
checkbox input "true"
click at [195, 247] on div "Supply" at bounding box center [314, 240] width 251 height 15
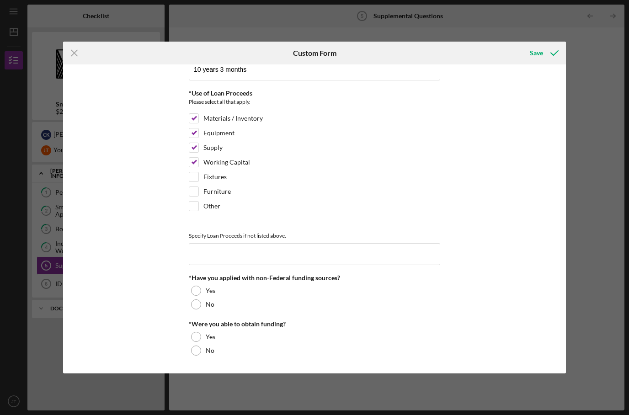
scroll to position [248, 0]
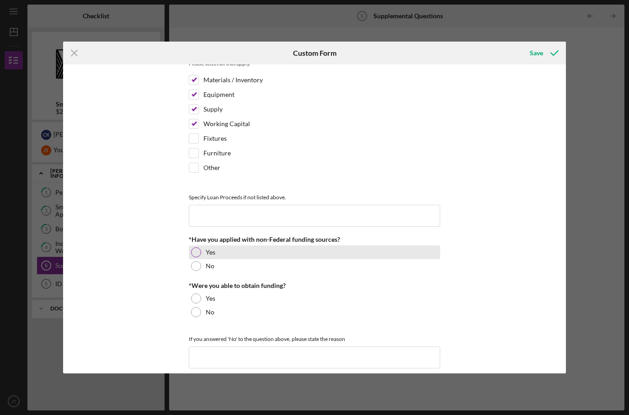
click at [196, 257] on div at bounding box center [196, 252] width 10 height 10
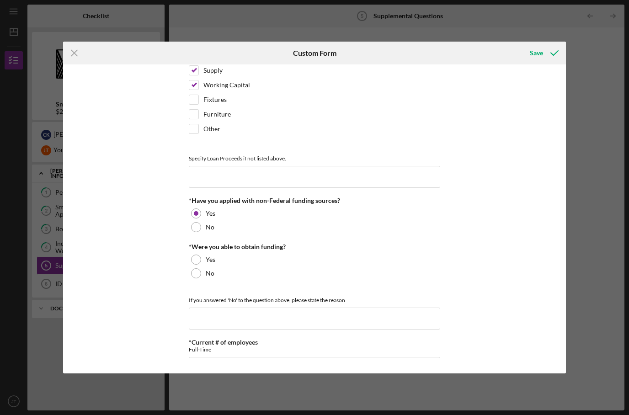
scroll to position [293, 0]
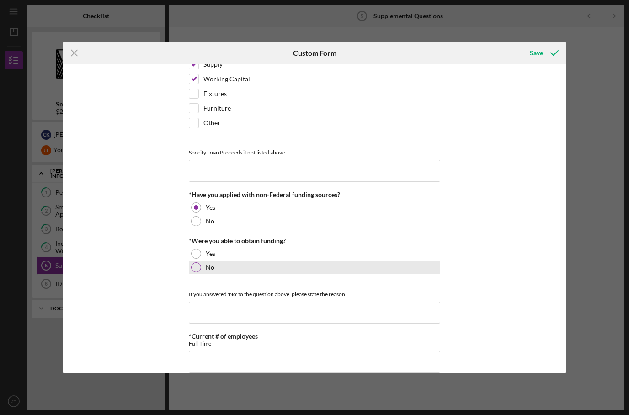
click at [196, 271] on div at bounding box center [196, 267] width 10 height 10
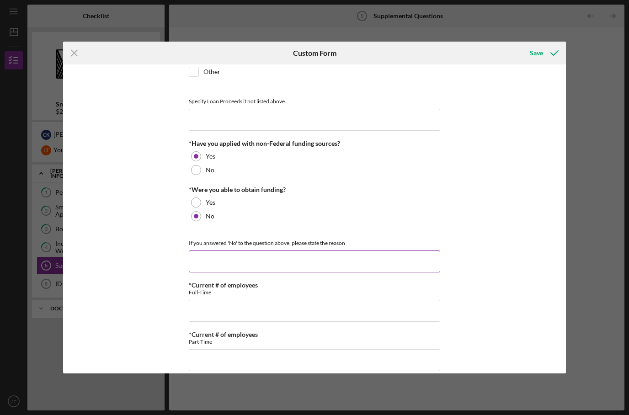
click at [196, 271] on input at bounding box center [314, 262] width 251 height 22
type input "N"
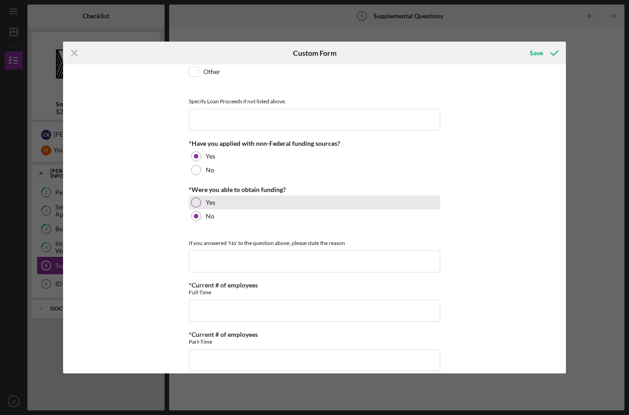
click at [193, 205] on div at bounding box center [196, 203] width 10 height 10
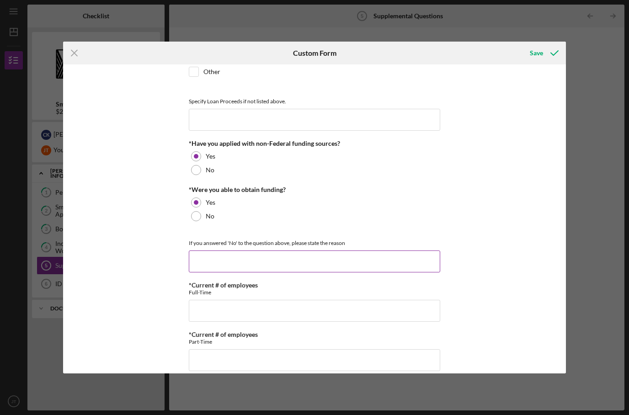
click at [200, 270] on input at bounding box center [314, 262] width 251 height 22
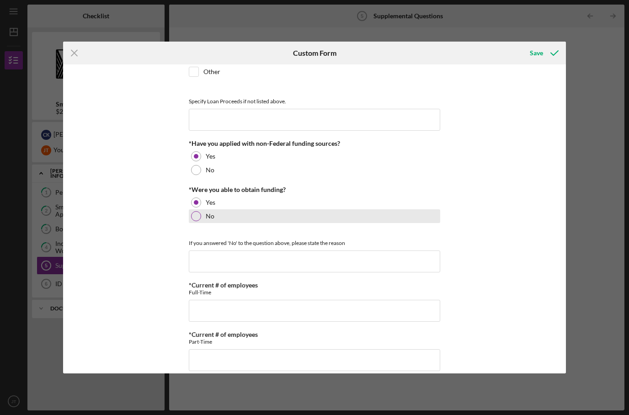
click at [200, 221] on div at bounding box center [196, 216] width 10 height 10
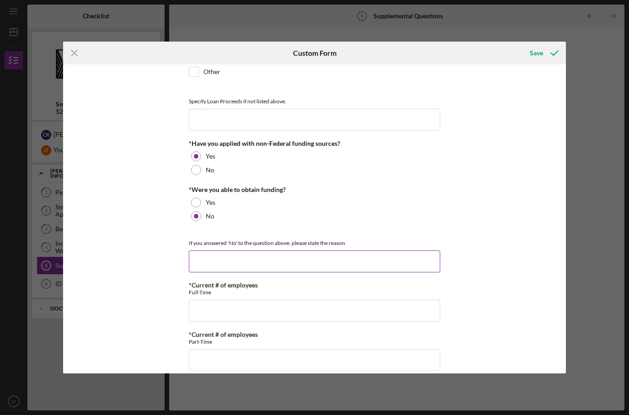
click at [204, 258] on input at bounding box center [314, 262] width 251 height 22
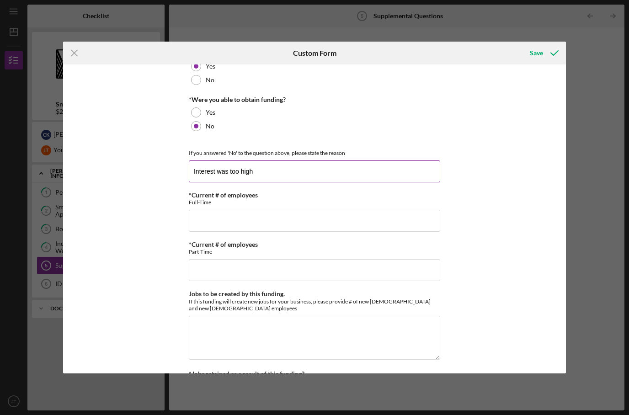
scroll to position [445, 0]
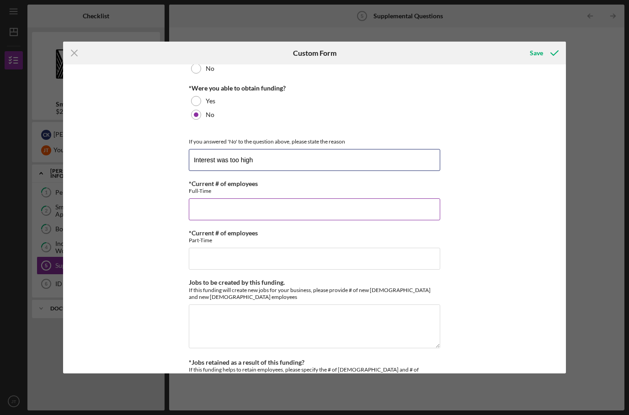
type input "Interest was too high"
click at [224, 208] on input "*Current # of employees" at bounding box center [314, 209] width 251 height 22
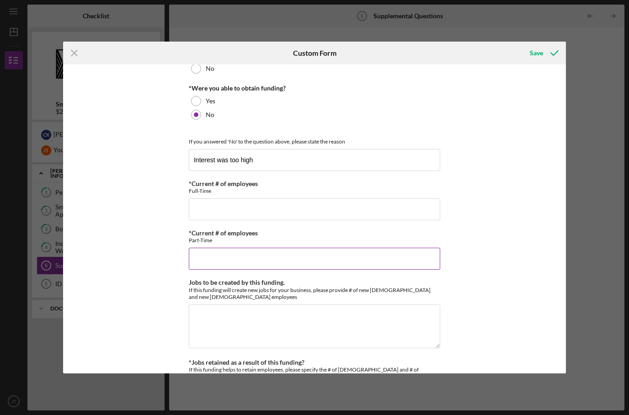
click at [213, 258] on div "*Current # of employees [DEMOGRAPHIC_DATA] Required" at bounding box center [314, 250] width 251 height 40
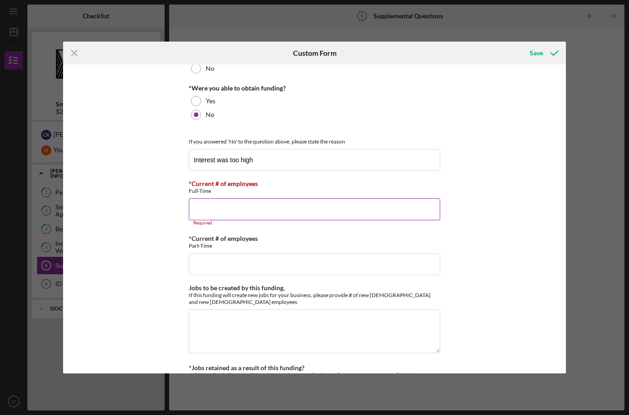
click at [212, 219] on input "*Current # of employees" at bounding box center [314, 209] width 251 height 22
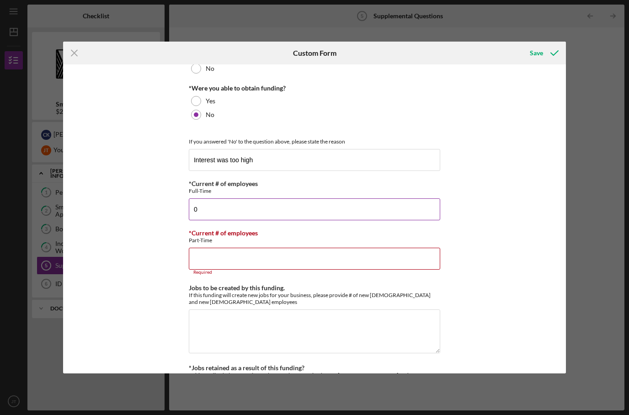
type input "0"
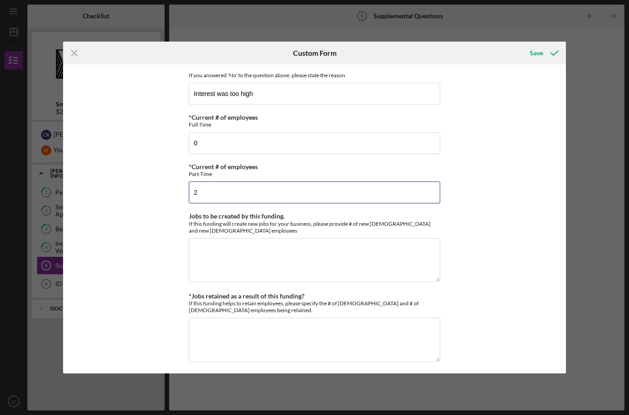
scroll to position [518, 0]
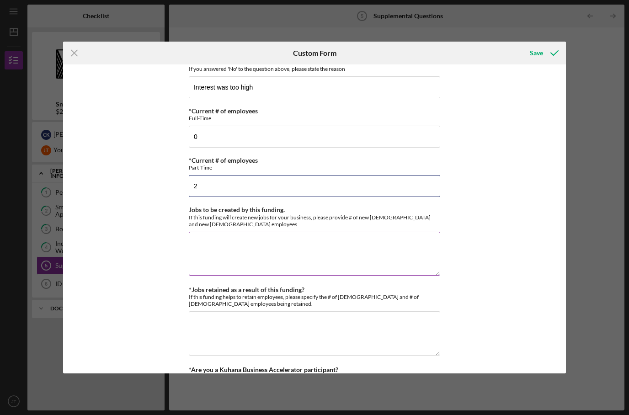
type input "2"
click at [211, 275] on textarea "Jobs to be created by this funding." at bounding box center [314, 254] width 251 height 44
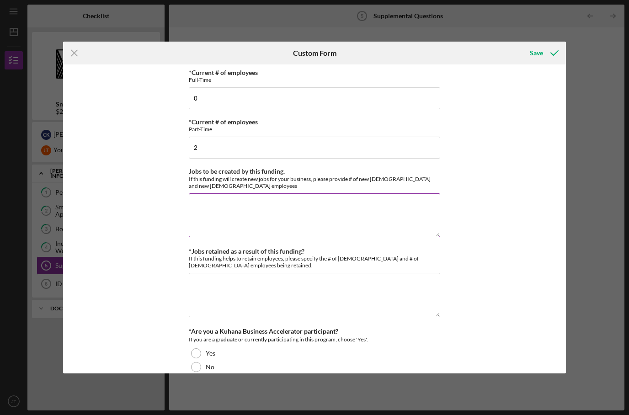
scroll to position [565, 0]
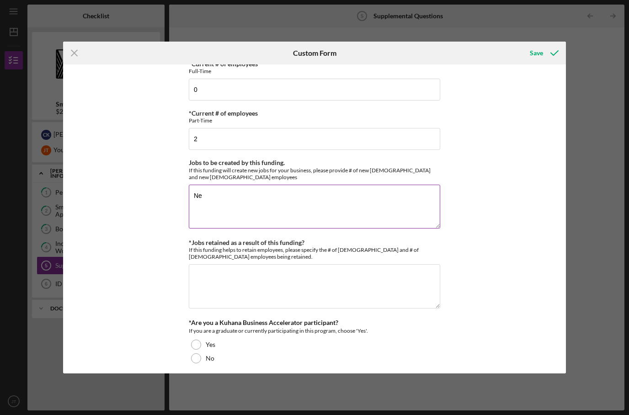
type textarea "N"
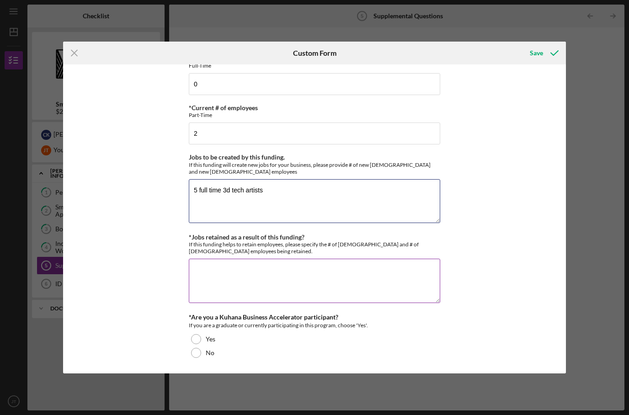
type textarea "5 full time 3d tech artists"
click at [219, 281] on textarea "*Jobs retained as a result of this funding?" at bounding box center [314, 281] width 251 height 44
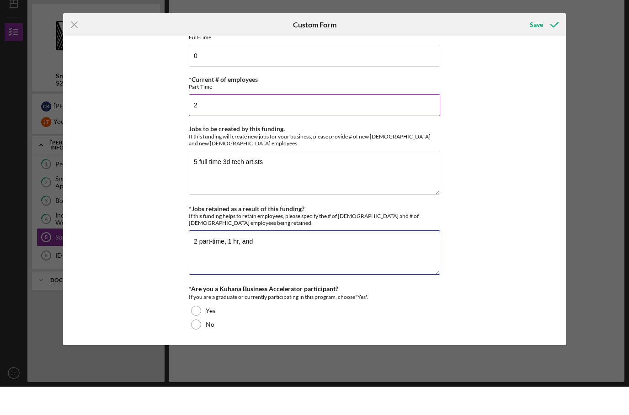
type textarea "2 part-time, 1 hr, and"
drag, startPoint x: 211, startPoint y: 114, endPoint x: 158, endPoint y: 114, distance: 53.0
click at [158, 114] on div "*Full Legal Name [PERSON_NAME] [PERSON_NAME] *Citizenship U.S. Citizen Other Ci…" at bounding box center [314, 218] width 503 height 309
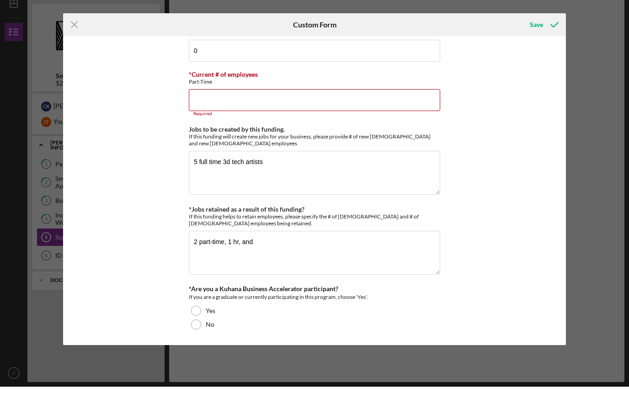
type input "2"
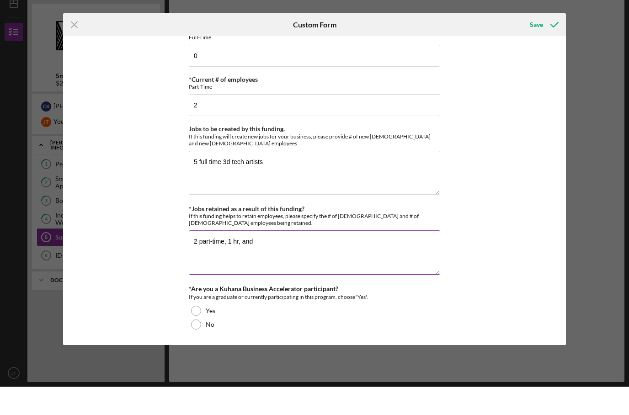
click at [308, 259] on textarea "2 part-time, 1 hr, and" at bounding box center [314, 281] width 251 height 44
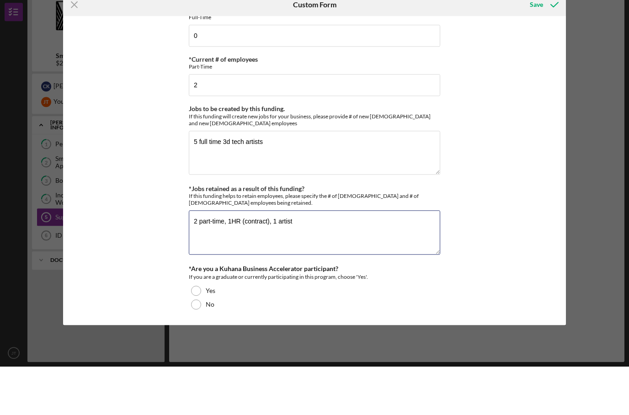
scroll to position [37, 0]
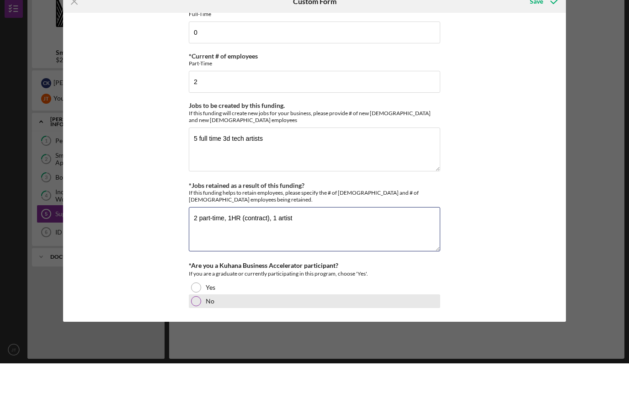
type textarea "2 part-time, 1HR (contract), 1 artist"
click at [196, 348] on div at bounding box center [196, 353] width 10 height 10
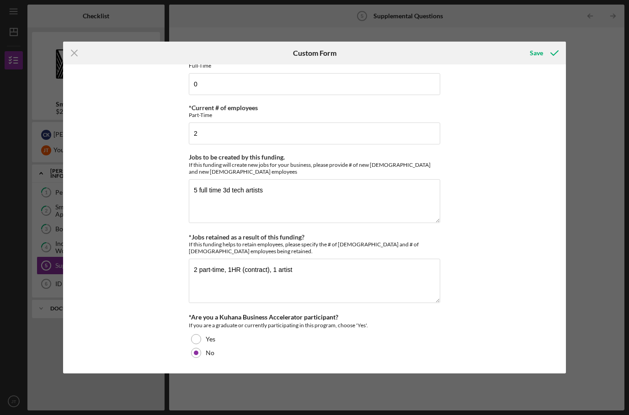
scroll to position [577, 0]
click at [528, 56] on button "Save" at bounding box center [543, 53] width 45 height 18
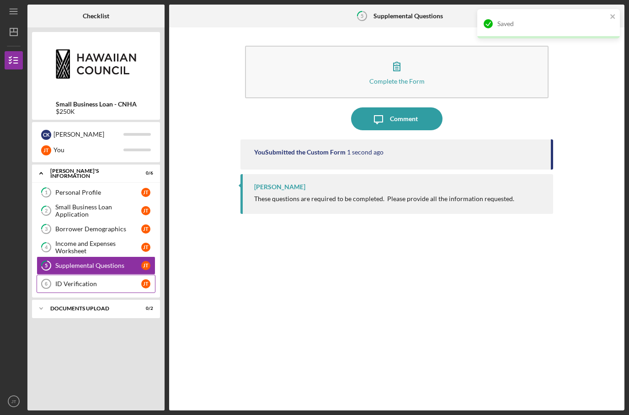
click at [106, 280] on div "ID Verification" at bounding box center [98, 283] width 86 height 7
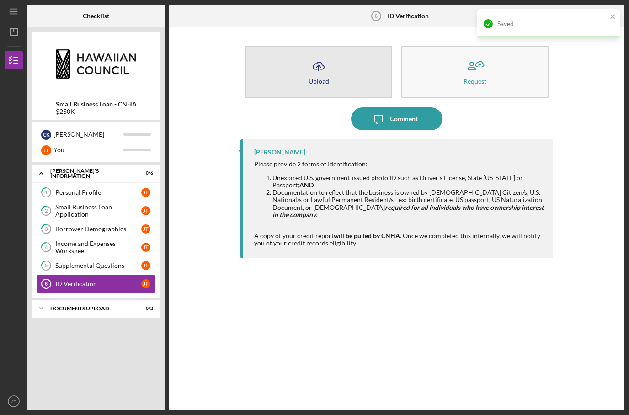
click at [366, 46] on button "Icon/Upload Upload" at bounding box center [318, 72] width 147 height 53
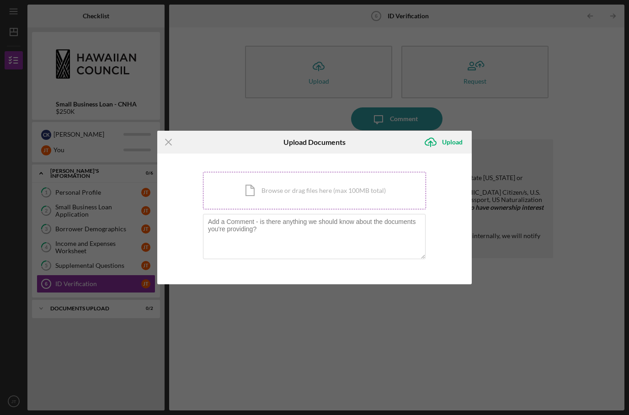
click at [316, 198] on div "Icon/Document Browse or drag files here (max 100MB total) Tap to choose files o…" at bounding box center [314, 190] width 223 height 37
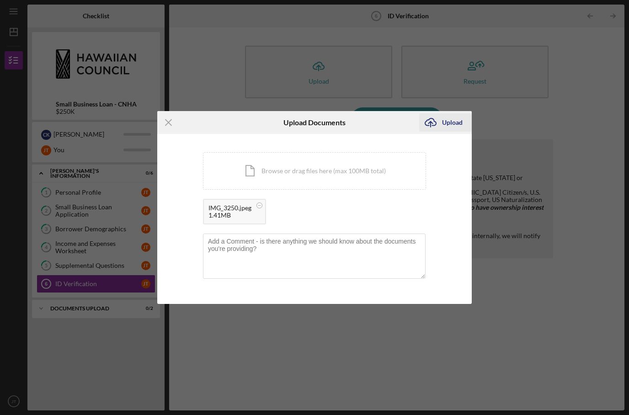
click at [449, 116] on div "Upload" at bounding box center [452, 122] width 21 height 18
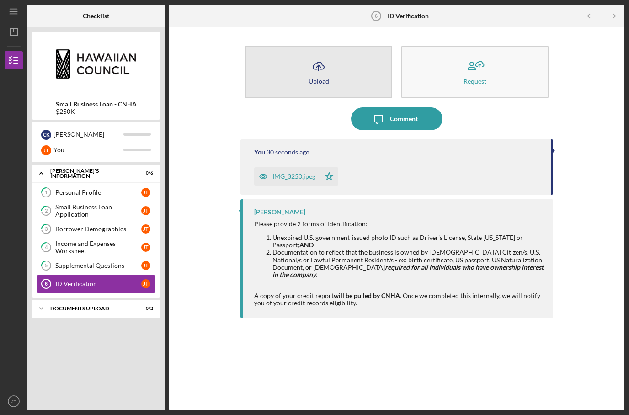
click at [317, 78] on div "Upload" at bounding box center [319, 81] width 21 height 7
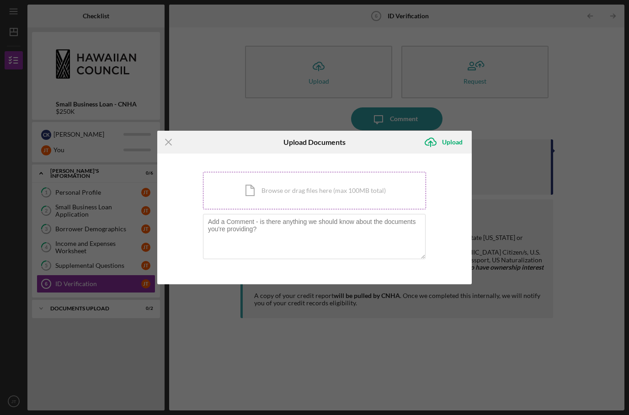
click at [266, 193] on div "Icon/Document Browse or drag files here (max 100MB total) Tap to choose files o…" at bounding box center [314, 190] width 223 height 37
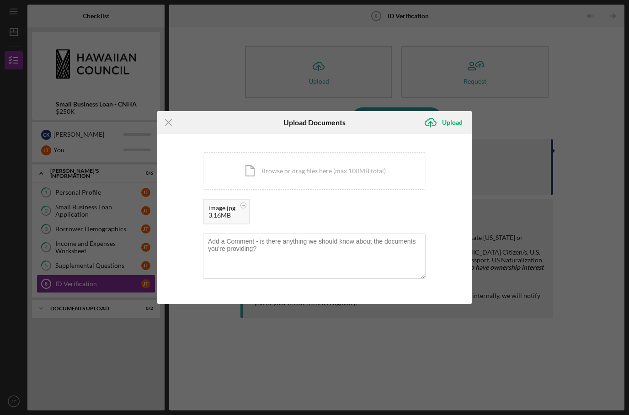
click at [440, 132] on div "Icon/Upload Upload" at bounding box center [445, 122] width 53 height 23
click at [318, 282] on div "You're uploading documents related to ID Verification . Icon/Document Browse or…" at bounding box center [314, 219] width 223 height 134
click at [382, 235] on textarea at bounding box center [314, 256] width 223 height 45
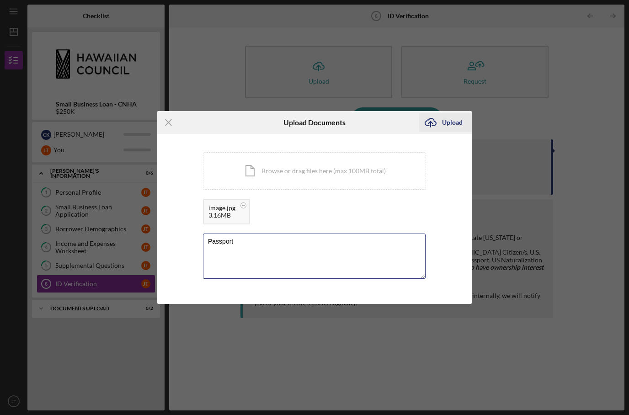
type textarea "Passport"
click at [439, 121] on icon "Icon/Upload" at bounding box center [430, 122] width 23 height 23
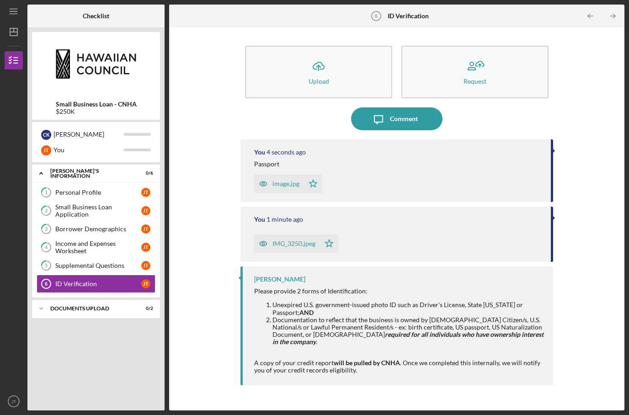
click at [371, 216] on div "You 1 minute ago" at bounding box center [397, 219] width 287 height 7
click at [384, 107] on icon "Icon/Message" at bounding box center [378, 118] width 23 height 23
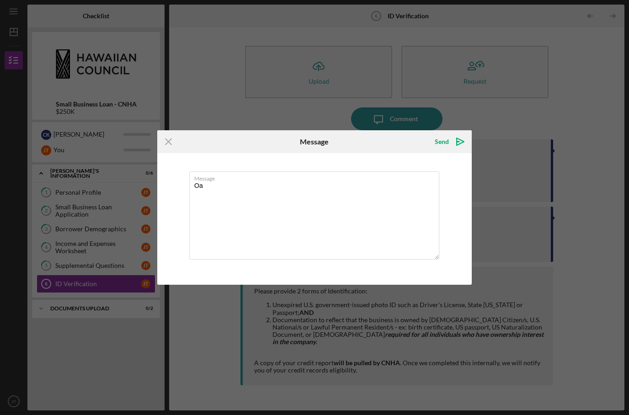
type textarea "O"
type textarea "P"
type textarea "I"
type textarea "S"
type textarea "Drivers License and passport"
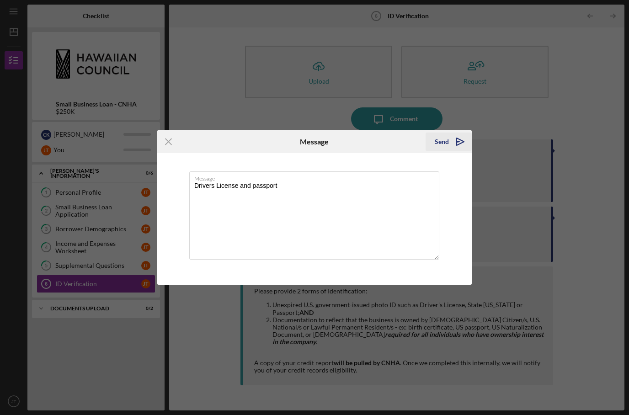
click at [456, 140] on icon "Icon/icon-invite-send" at bounding box center [460, 141] width 23 height 23
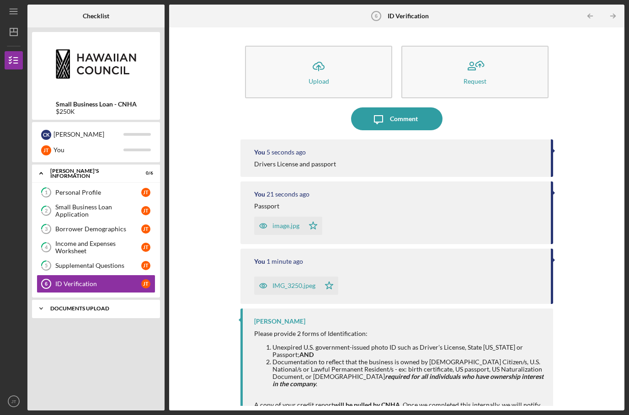
click at [105, 300] on div "Icon/Expander DOCUMENTS UPLOAD 0 / 2" at bounding box center [96, 309] width 128 height 18
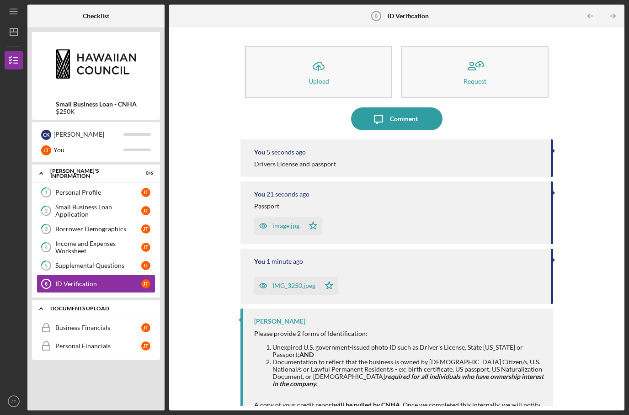
click at [110, 300] on div "Icon/Expander DOCUMENTS UPLOAD 0 / 2" at bounding box center [96, 309] width 128 height 19
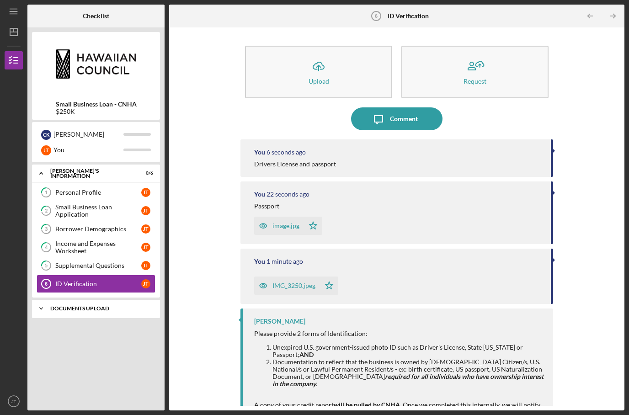
click at [110, 300] on div "Icon/Expander DOCUMENTS UPLOAD 0 / 2" at bounding box center [96, 309] width 128 height 18
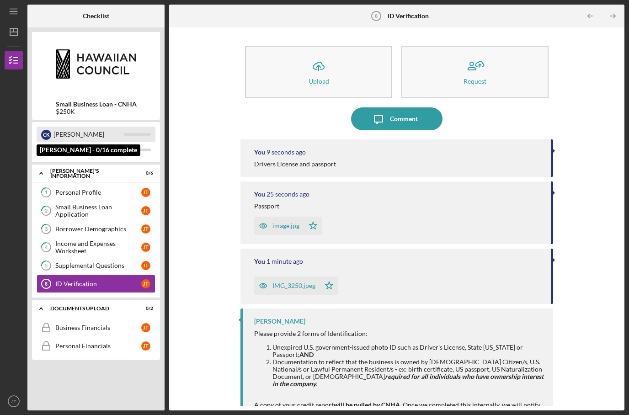
click at [107, 127] on div "[PERSON_NAME]" at bounding box center [89, 135] width 70 height 16
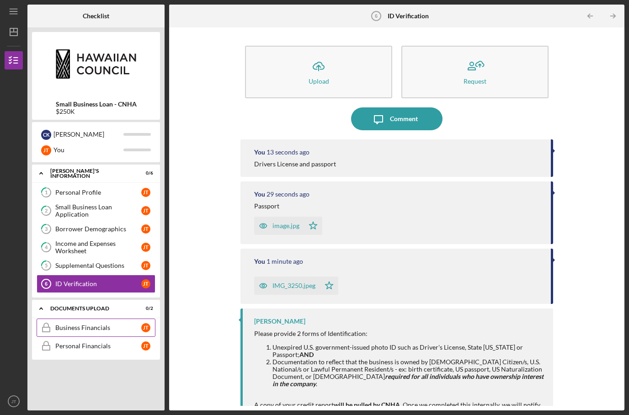
click at [60, 324] on div "Business Financials" at bounding box center [98, 327] width 86 height 7
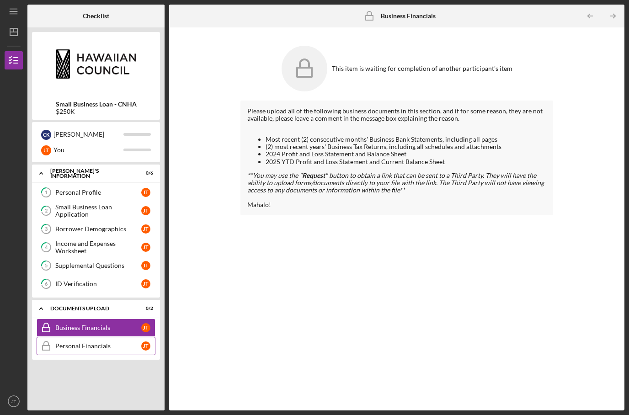
click at [114, 342] on div "Personal Financials" at bounding box center [98, 345] width 86 height 7
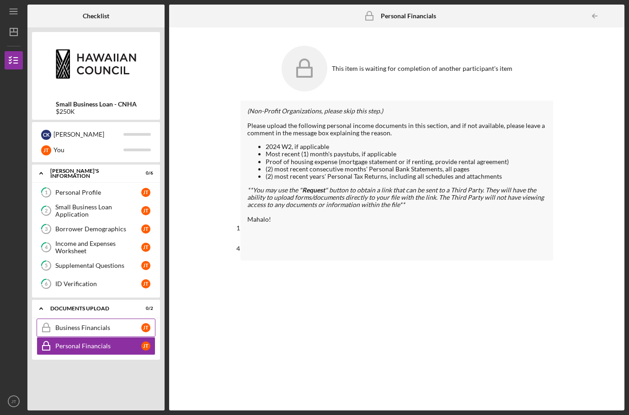
click at [113, 324] on div "Business Financials" at bounding box center [98, 327] width 86 height 7
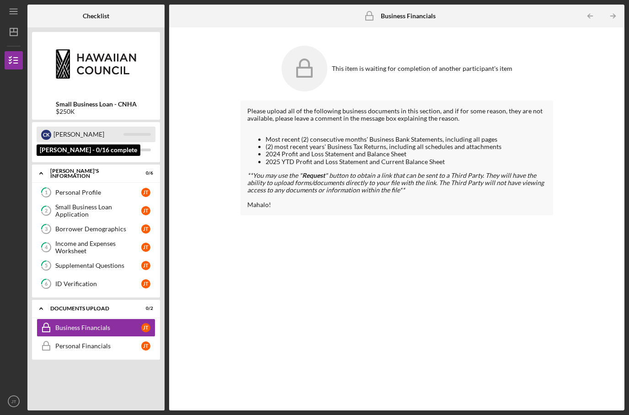
click at [116, 127] on div "[PERSON_NAME]" at bounding box center [89, 135] width 70 height 16
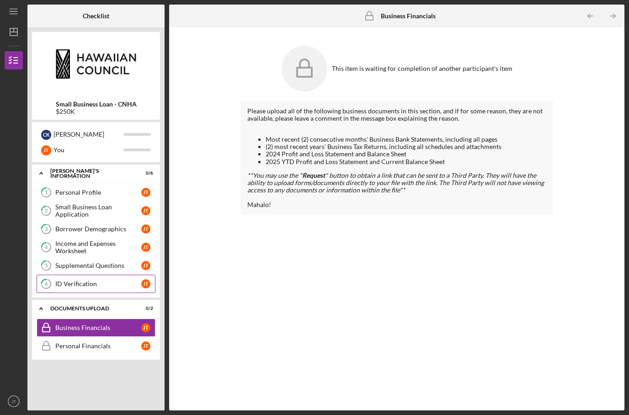
click at [103, 280] on div "ID Verification" at bounding box center [98, 283] width 86 height 7
